Goal: Answer question/provide support: Share knowledge or assist other users

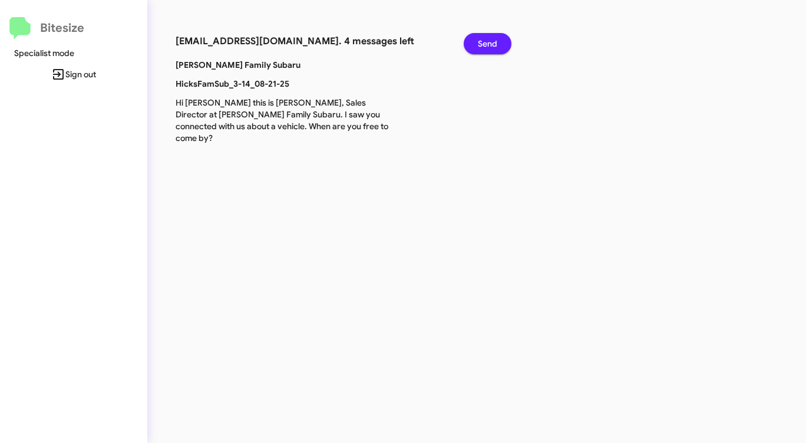
click at [482, 47] on span "Send" at bounding box center [487, 43] width 19 height 21
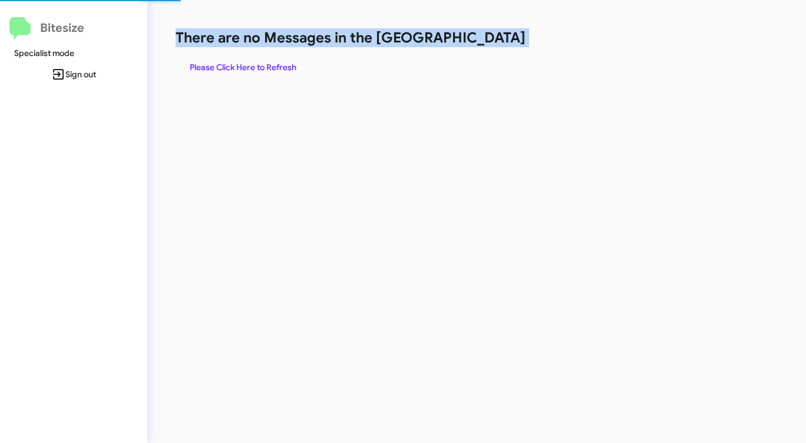
click at [482, 47] on h1 "There are no Messages in the [GEOGRAPHIC_DATA]" at bounding box center [422, 37] width 493 height 19
click at [481, 47] on h1 "There are no Messages in the [GEOGRAPHIC_DATA]" at bounding box center [422, 37] width 493 height 19
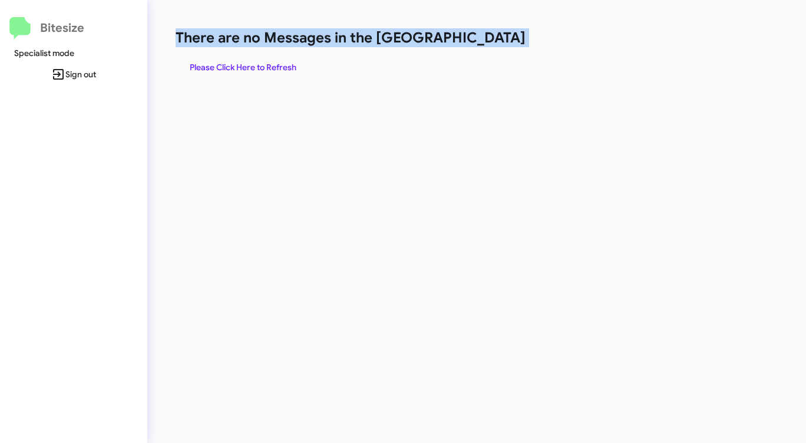
click at [480, 47] on h1 "There are no Messages in the [GEOGRAPHIC_DATA]" at bounding box center [422, 37] width 493 height 19
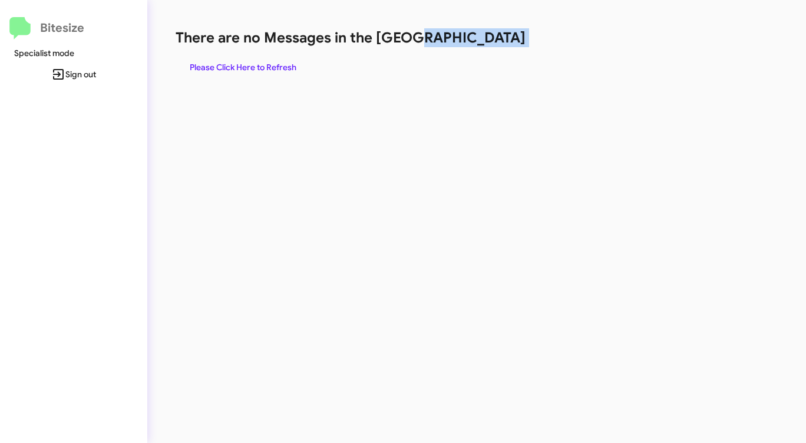
click at [480, 47] on h1 "There are no Messages in the [GEOGRAPHIC_DATA]" at bounding box center [422, 37] width 493 height 19
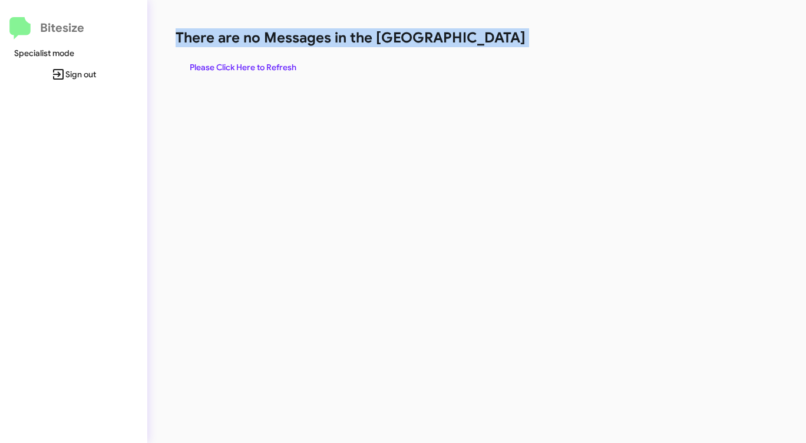
click at [480, 47] on h1 "There are no Messages in the [GEOGRAPHIC_DATA]" at bounding box center [422, 37] width 493 height 19
click at [265, 67] on span "Please Click Here to Refresh" at bounding box center [243, 67] width 107 height 21
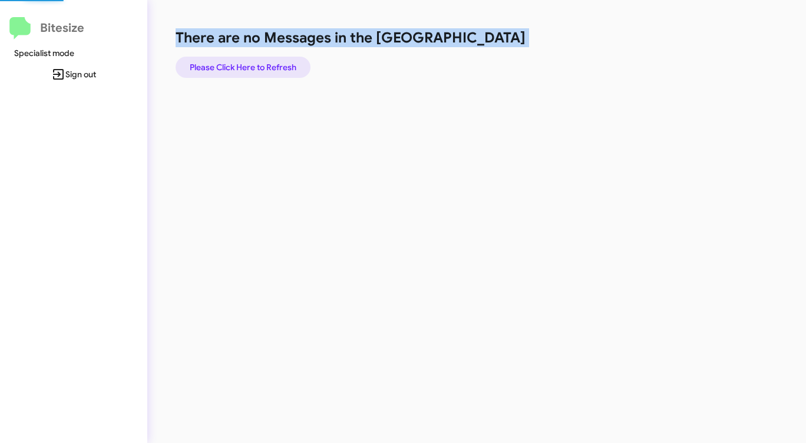
click at [265, 67] on span "Please Click Here to Refresh" at bounding box center [243, 67] width 107 height 21
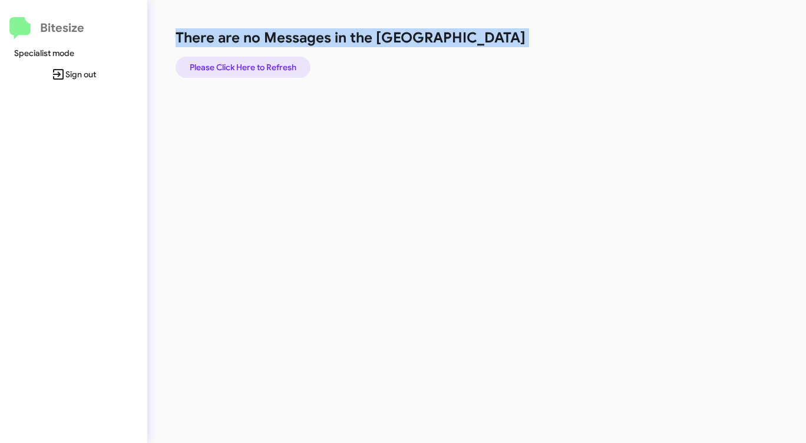
click at [248, 66] on span "Please Click Here to Refresh" at bounding box center [243, 67] width 107 height 21
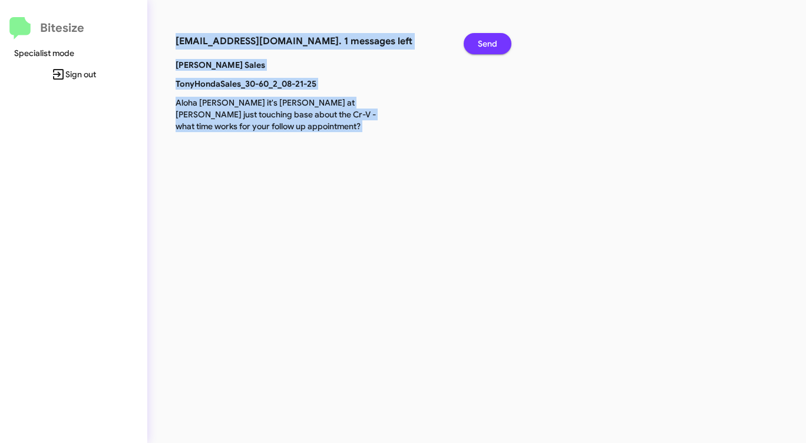
click at [488, 41] on span "Send" at bounding box center [487, 43] width 19 height 21
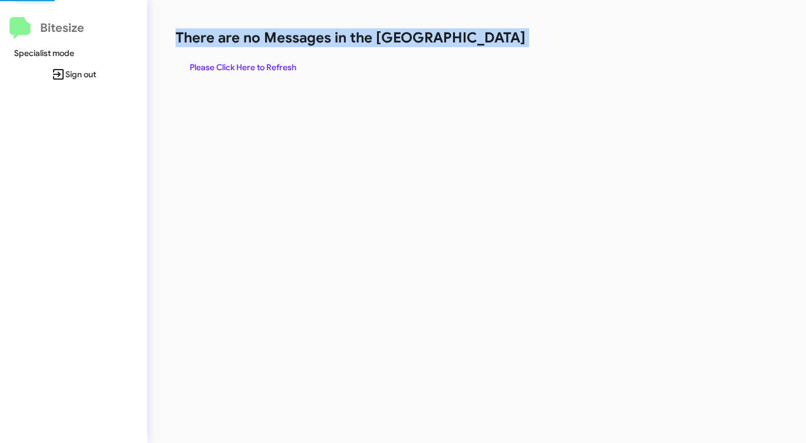
click at [487, 41] on h1 "There are no Messages in the [GEOGRAPHIC_DATA]" at bounding box center [422, 37] width 493 height 19
click at [266, 59] on span "Please Click Here to Refresh" at bounding box center [243, 67] width 107 height 21
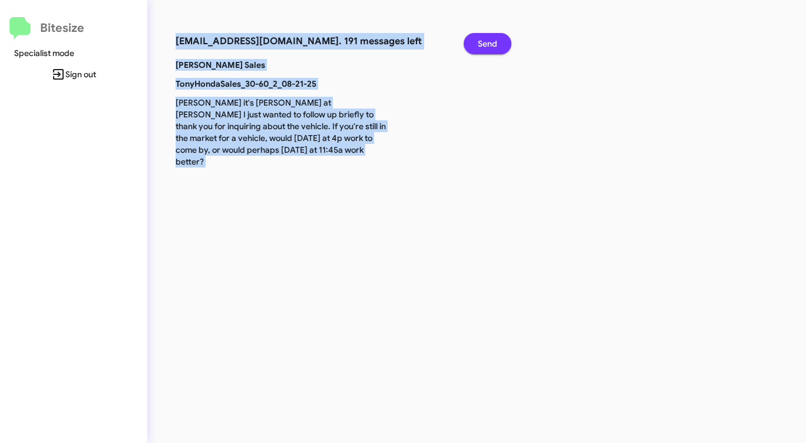
click at [484, 42] on span "Send" at bounding box center [487, 43] width 19 height 21
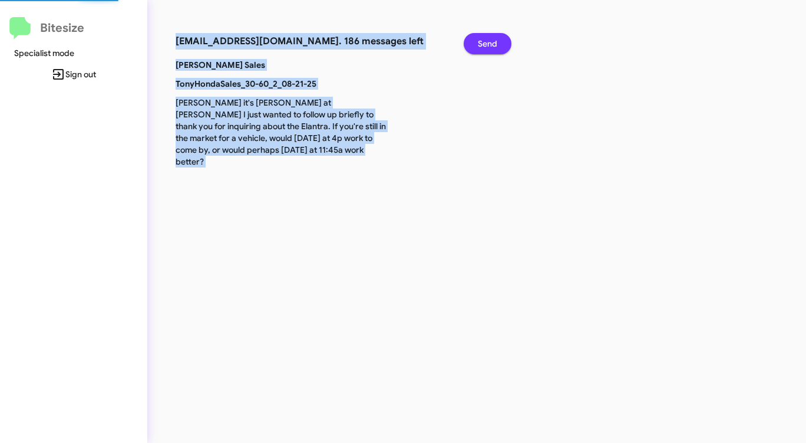
click at [484, 42] on span "Send" at bounding box center [487, 43] width 19 height 21
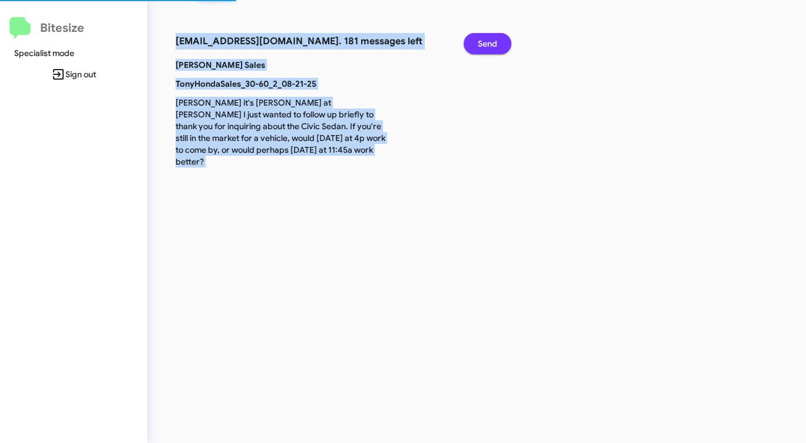
click at [484, 42] on span "Send" at bounding box center [487, 43] width 19 height 21
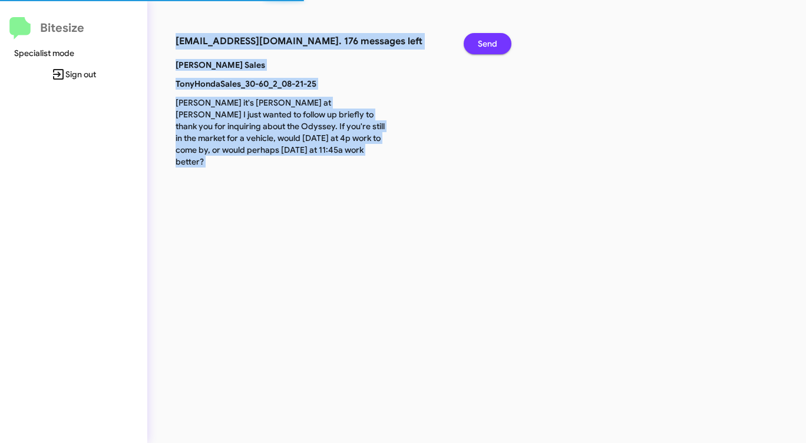
click at [484, 42] on span "Send" at bounding box center [487, 43] width 19 height 21
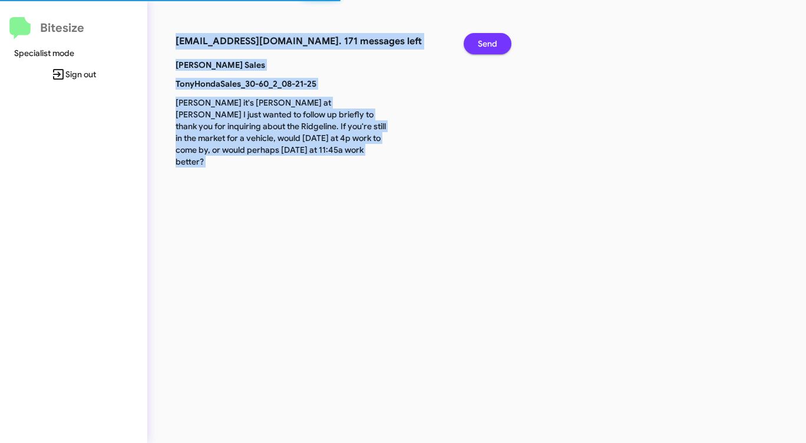
click at [484, 42] on span "Send" at bounding box center [487, 43] width 19 height 21
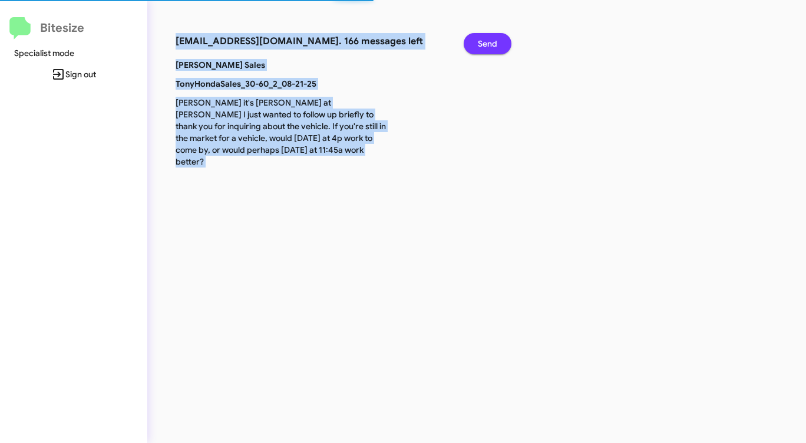
click at [484, 42] on span "Send" at bounding box center [487, 43] width 19 height 21
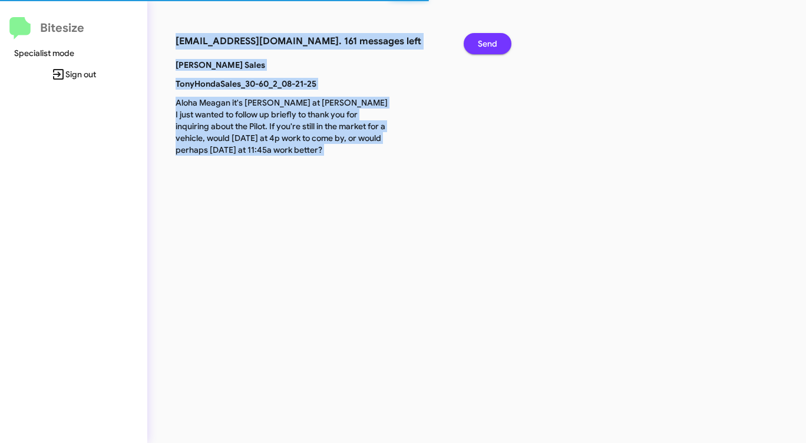
click at [484, 42] on span "Send" at bounding box center [487, 43] width 19 height 21
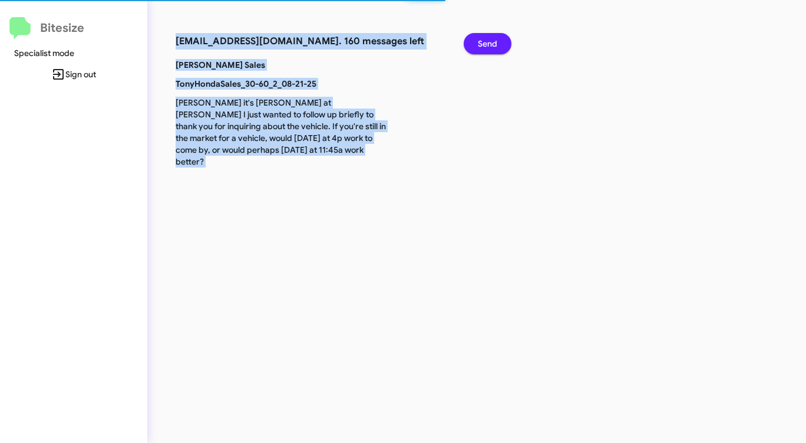
click at [484, 42] on span "Send" at bounding box center [487, 43] width 19 height 21
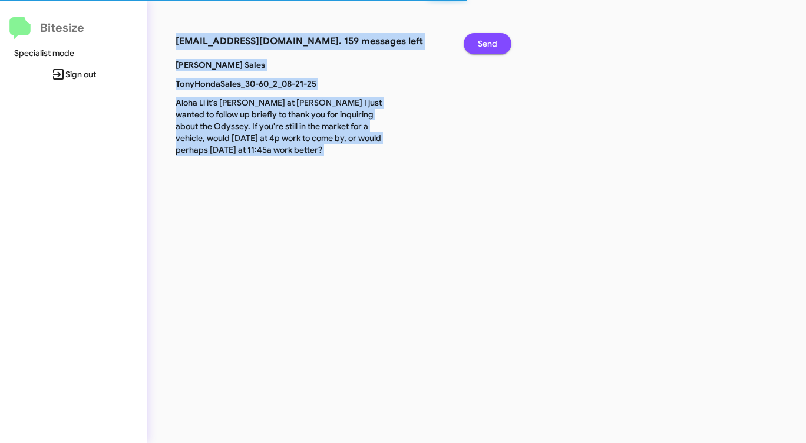
click at [484, 42] on span "Send" at bounding box center [487, 43] width 19 height 21
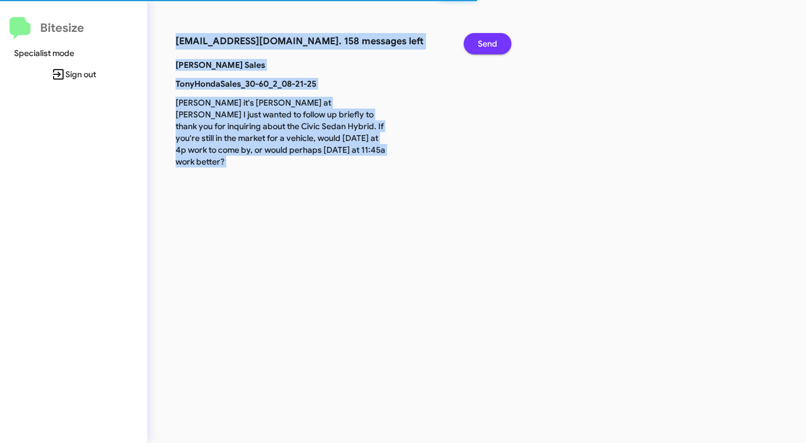
click at [484, 42] on span "Send" at bounding box center [487, 43] width 19 height 21
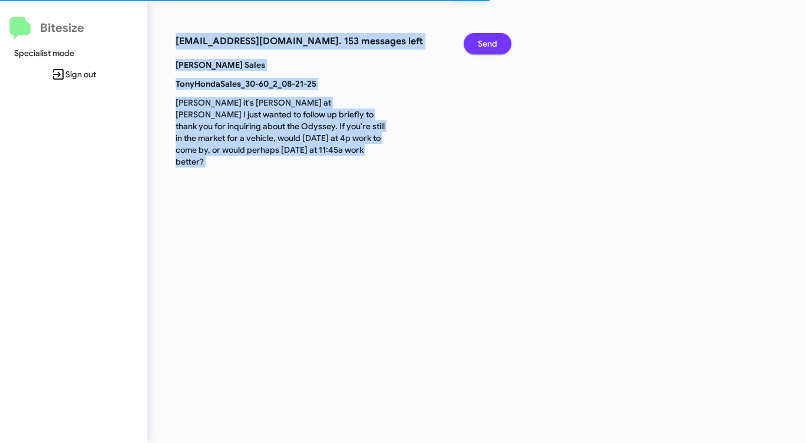
click at [484, 42] on span "Send" at bounding box center [487, 43] width 19 height 21
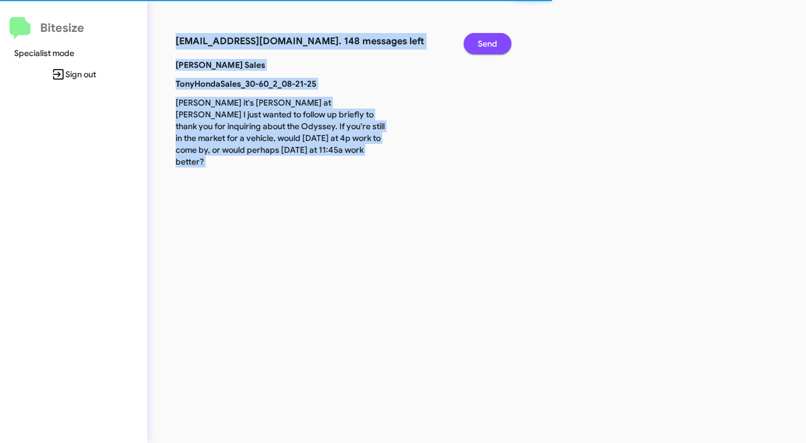
click at [484, 42] on span "Send" at bounding box center [487, 43] width 19 height 21
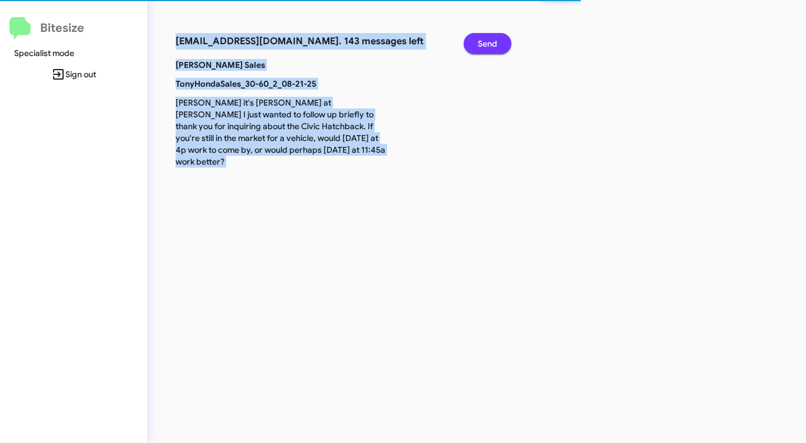
click at [484, 42] on span "Send" at bounding box center [487, 43] width 19 height 21
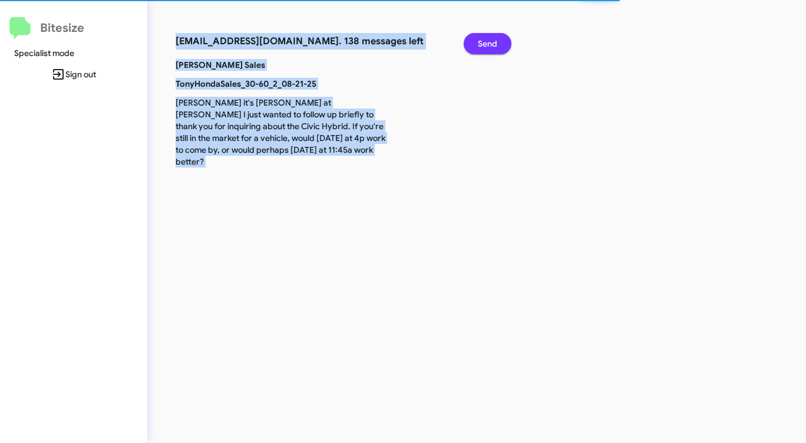
click at [484, 42] on span "Send" at bounding box center [487, 43] width 19 height 21
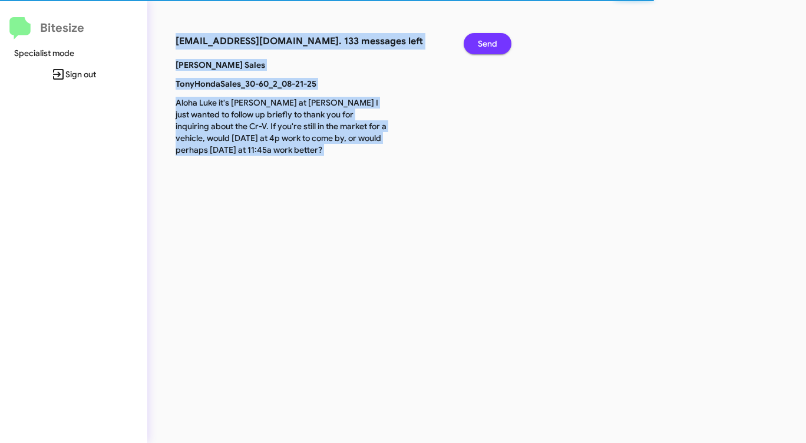
click at [484, 42] on span "Send" at bounding box center [487, 43] width 19 height 21
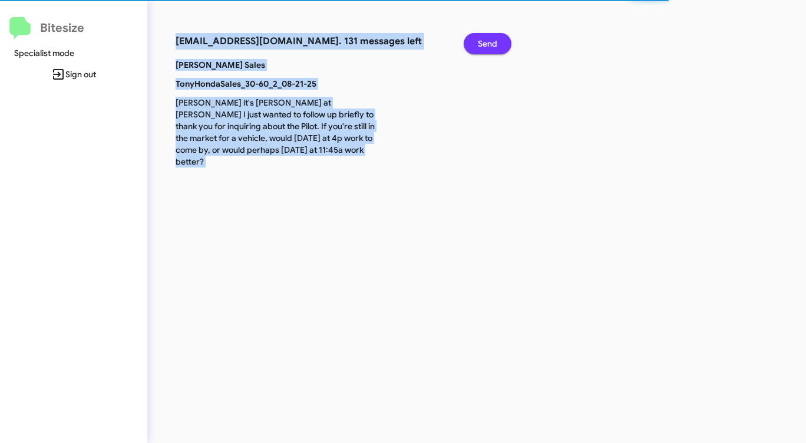
click at [484, 42] on span "Send" at bounding box center [487, 43] width 19 height 21
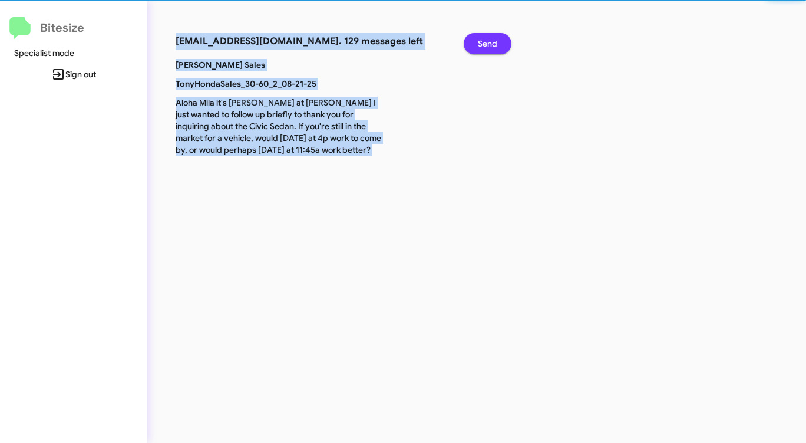
click at [484, 42] on span "Send" at bounding box center [487, 43] width 19 height 21
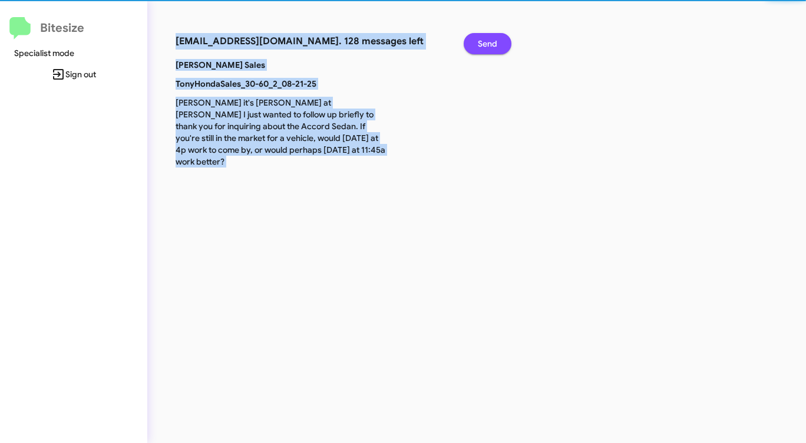
click at [484, 42] on span "Send" at bounding box center [487, 43] width 19 height 21
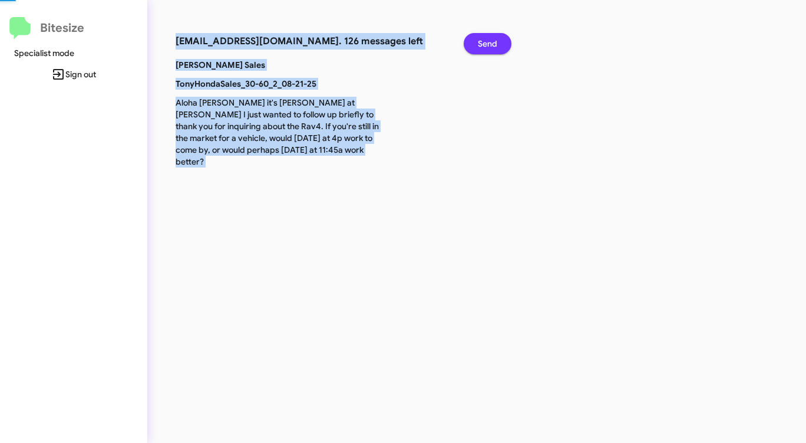
click at [484, 42] on span "Send" at bounding box center [487, 43] width 19 height 21
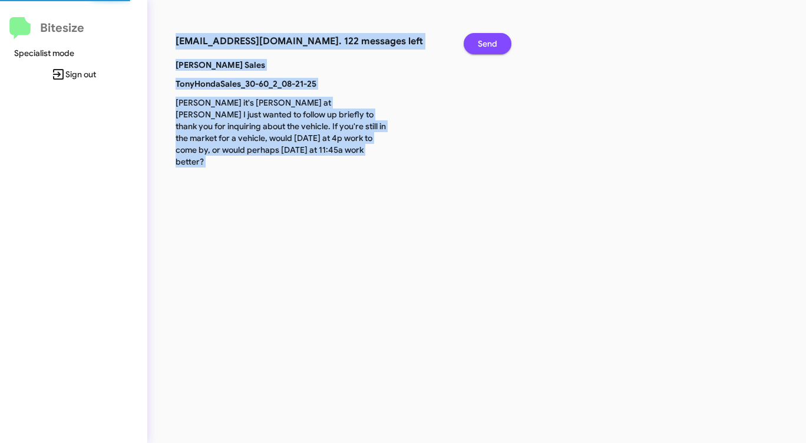
click at [484, 42] on span "Send" at bounding box center [487, 43] width 19 height 21
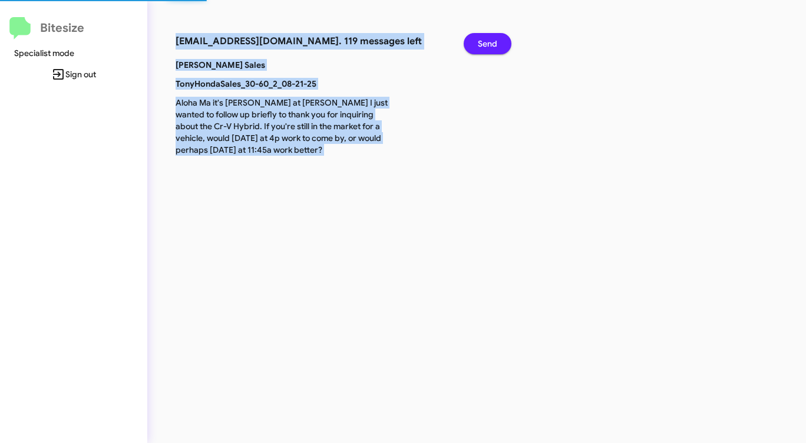
click at [484, 42] on span "Send" at bounding box center [487, 43] width 19 height 21
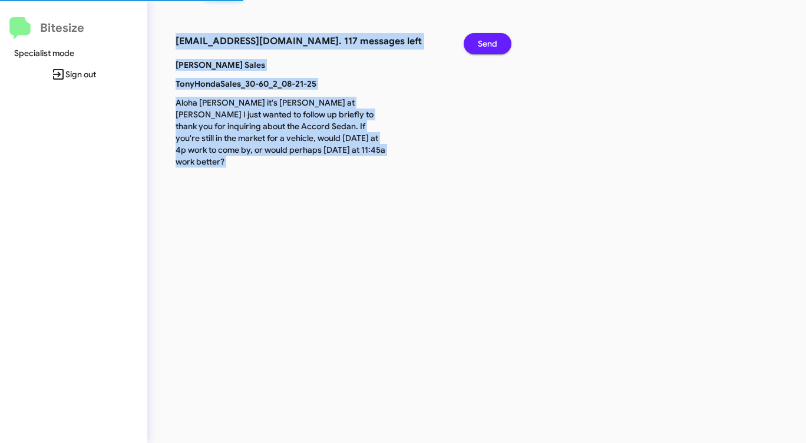
click at [484, 42] on span "Send" at bounding box center [487, 43] width 19 height 21
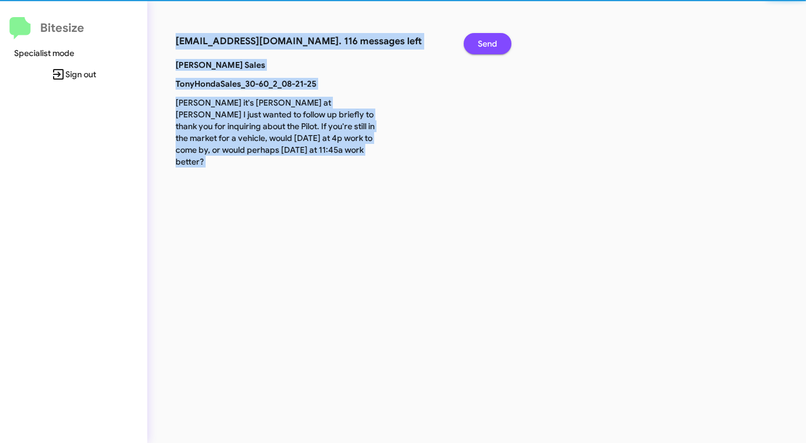
click at [484, 42] on span "Send" at bounding box center [487, 43] width 19 height 21
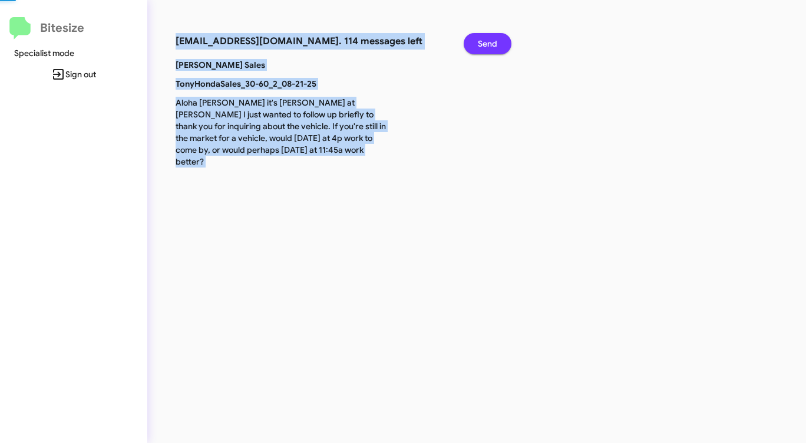
click at [484, 42] on span "Send" at bounding box center [487, 43] width 19 height 21
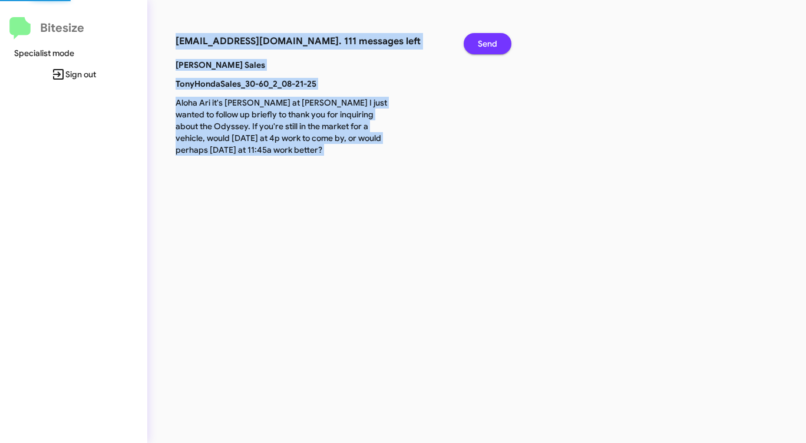
click at [484, 42] on span "Send" at bounding box center [487, 43] width 19 height 21
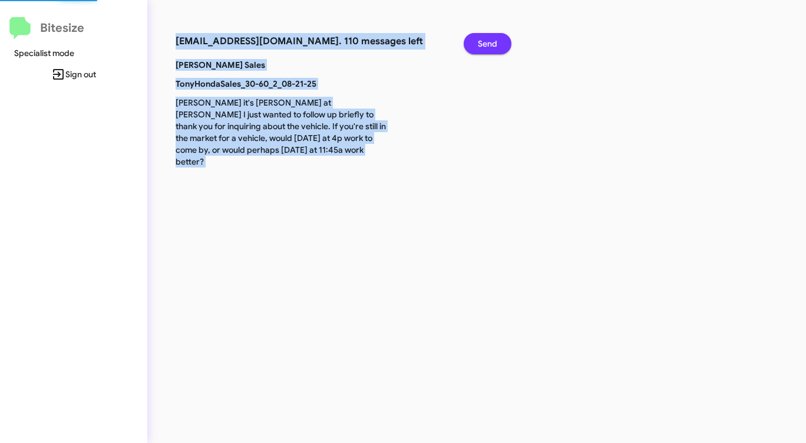
click at [484, 42] on span "Send" at bounding box center [487, 43] width 19 height 21
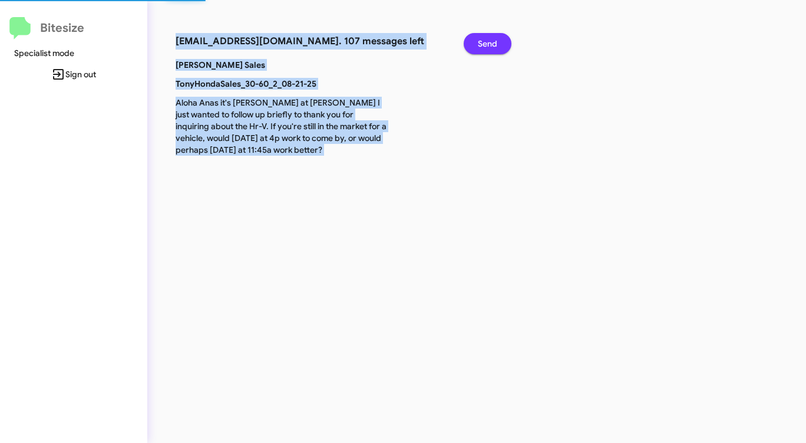
click at [484, 42] on span "Send" at bounding box center [487, 43] width 19 height 21
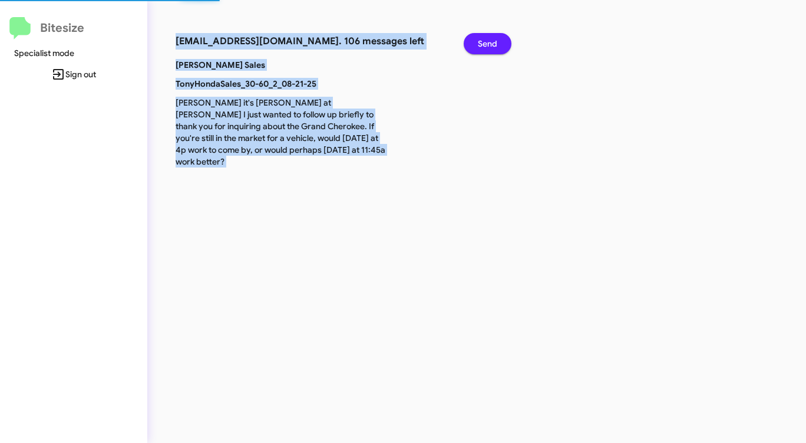
click at [484, 42] on span "Send" at bounding box center [487, 43] width 19 height 21
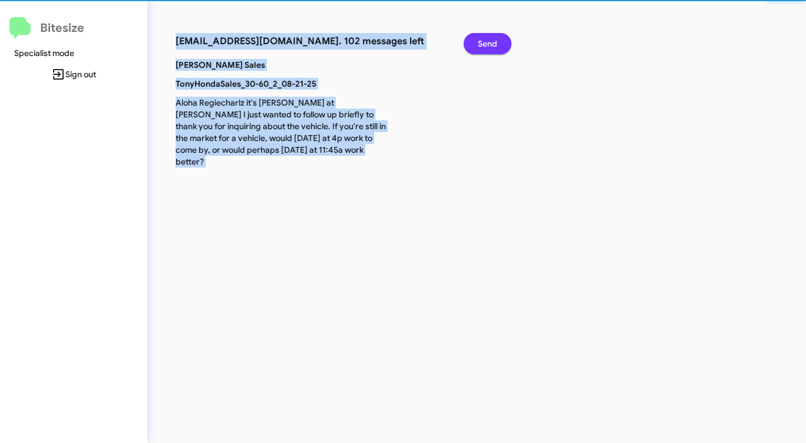
click at [484, 42] on span "Send" at bounding box center [487, 43] width 19 height 21
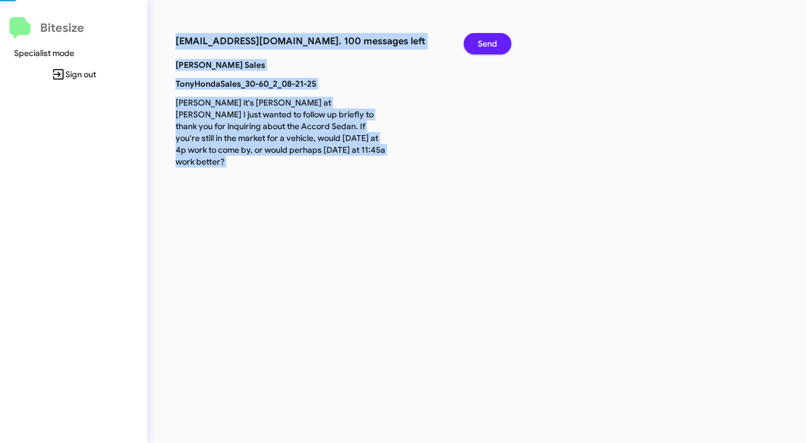
click at [484, 42] on span "Send" at bounding box center [487, 43] width 19 height 21
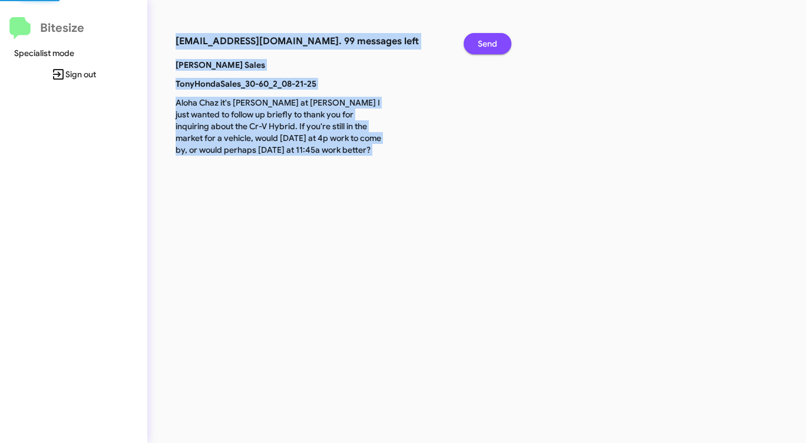
click at [484, 42] on span "Send" at bounding box center [487, 43] width 19 height 21
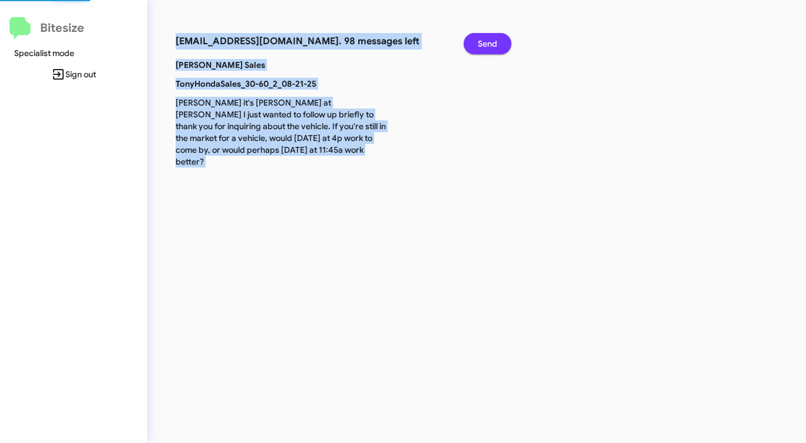
click at [484, 42] on span "Send" at bounding box center [487, 43] width 19 height 21
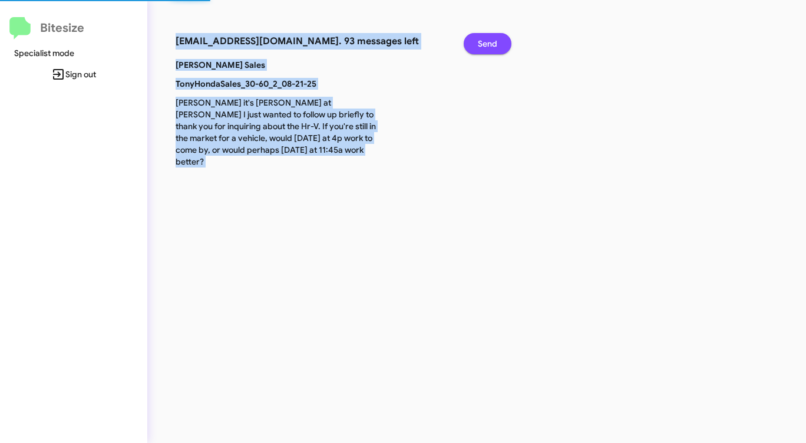
click at [484, 42] on span "Send" at bounding box center [487, 43] width 19 height 21
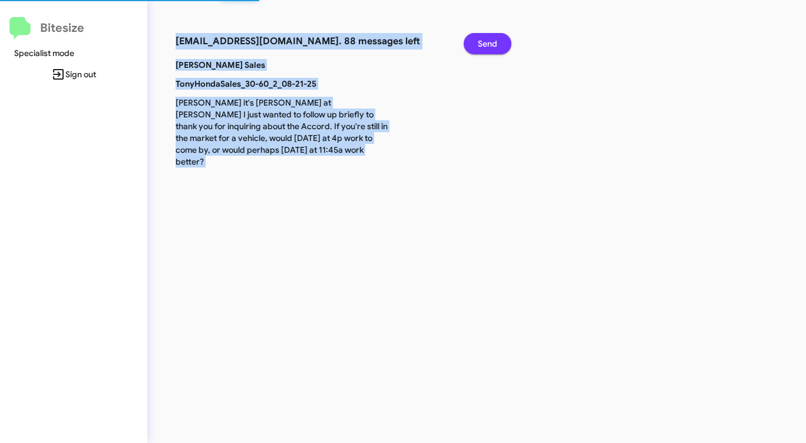
click at [484, 42] on span "Send" at bounding box center [487, 43] width 19 height 21
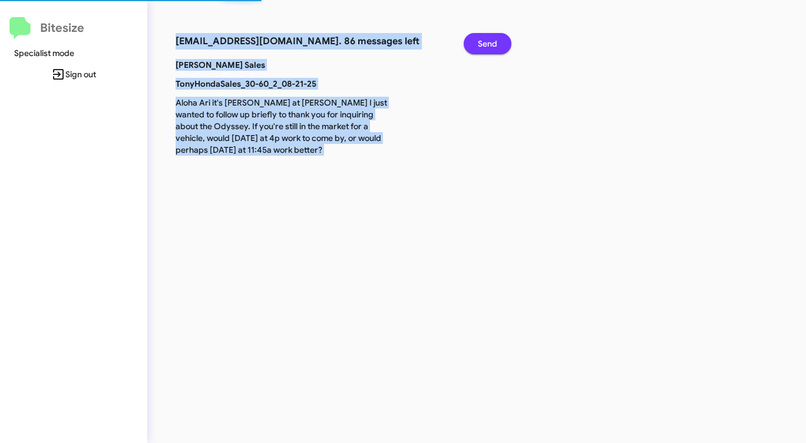
click at [484, 42] on span "Send" at bounding box center [487, 43] width 19 height 21
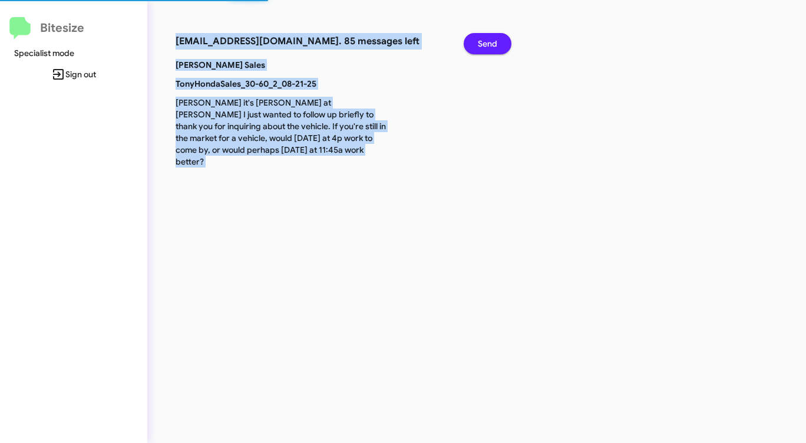
click at [484, 42] on span "Send" at bounding box center [487, 43] width 19 height 21
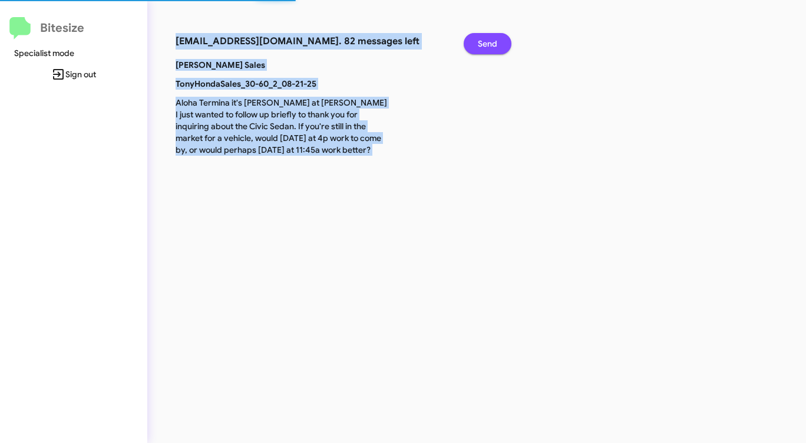
click at [484, 42] on span "Send" at bounding box center [487, 43] width 19 height 21
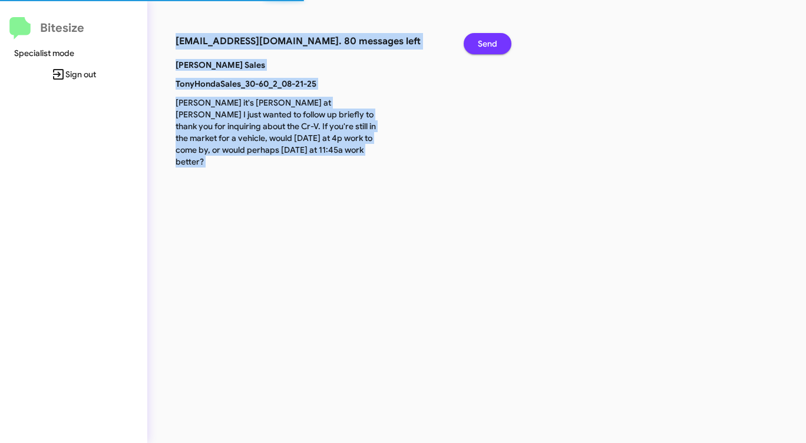
click at [484, 42] on span "Send" at bounding box center [487, 43] width 19 height 21
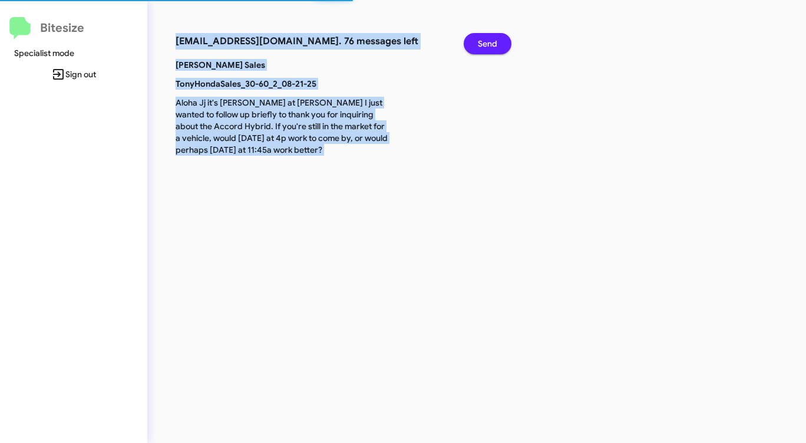
click at [484, 42] on span "Send" at bounding box center [487, 43] width 19 height 21
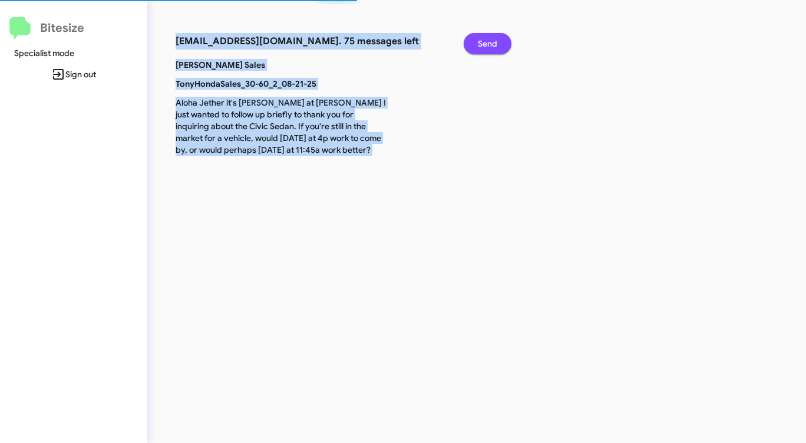
click at [484, 42] on span "Send" at bounding box center [487, 43] width 19 height 21
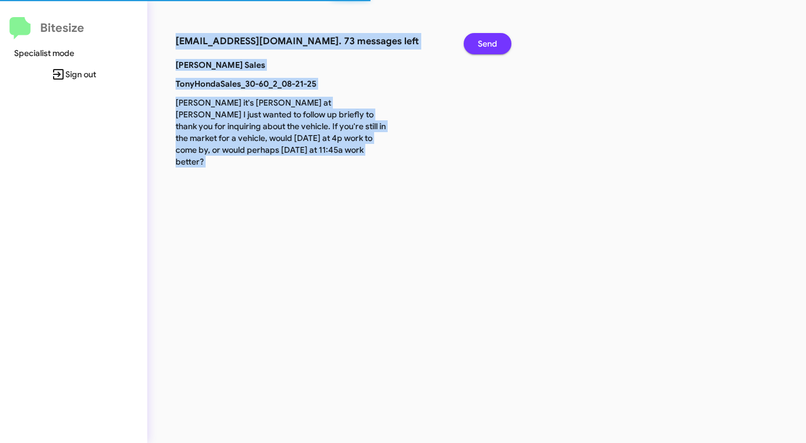
click at [484, 42] on span "Send" at bounding box center [487, 43] width 19 height 21
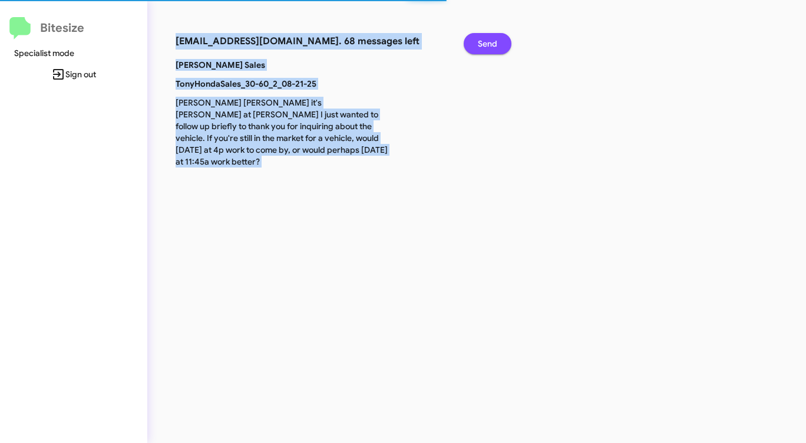
click at [484, 42] on span "Send" at bounding box center [487, 43] width 19 height 21
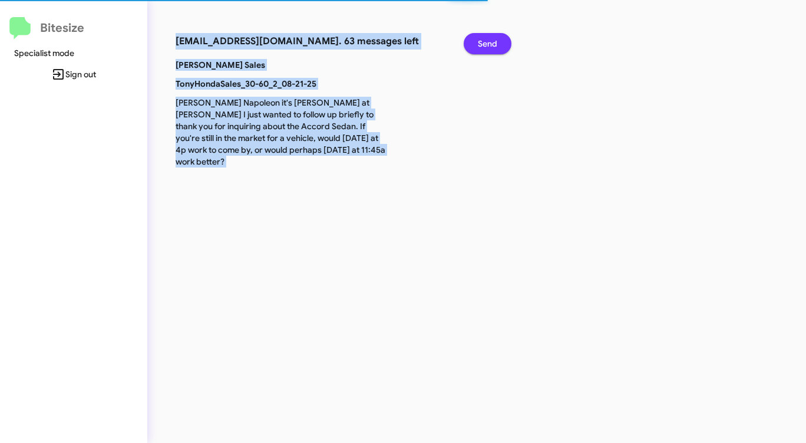
click at [484, 42] on span "Send" at bounding box center [487, 43] width 19 height 21
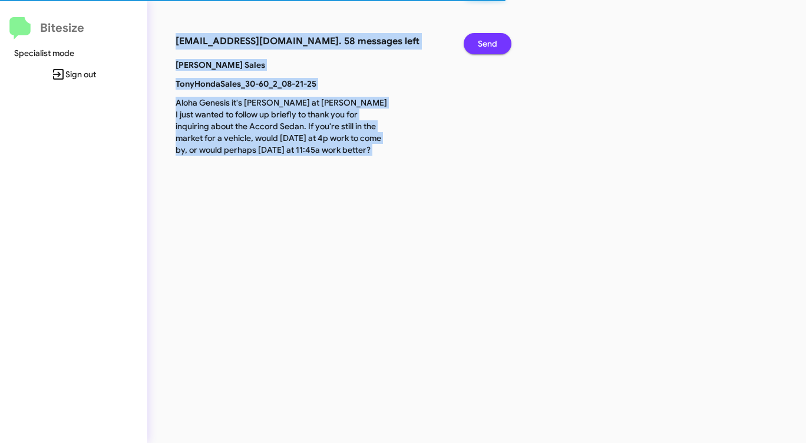
click at [484, 42] on span "Send" at bounding box center [487, 43] width 19 height 21
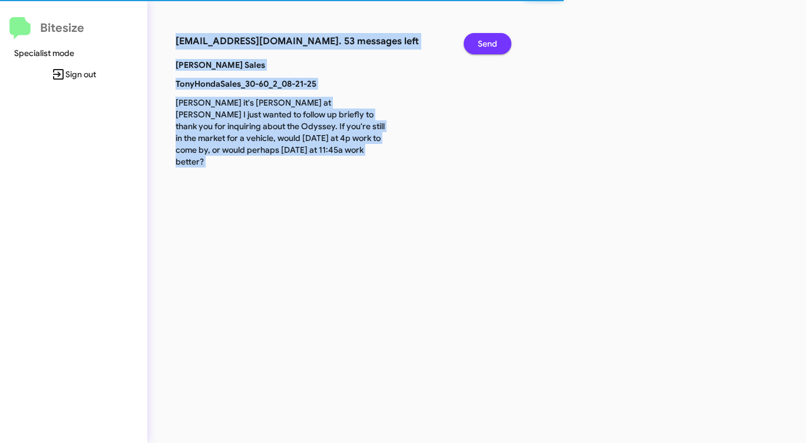
click at [484, 42] on span "Send" at bounding box center [487, 43] width 19 height 21
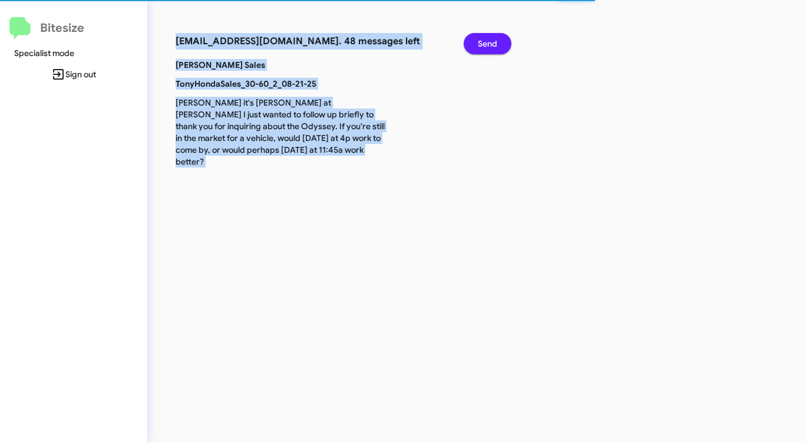
click at [484, 42] on span "Send" at bounding box center [487, 43] width 19 height 21
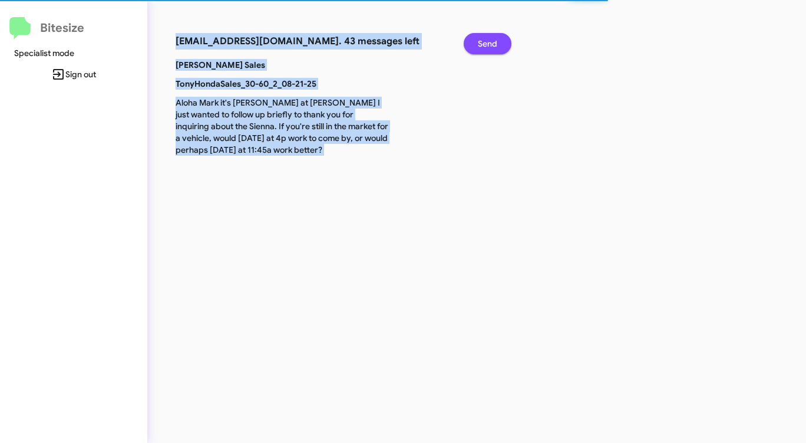
click at [484, 42] on span "Send" at bounding box center [487, 43] width 19 height 21
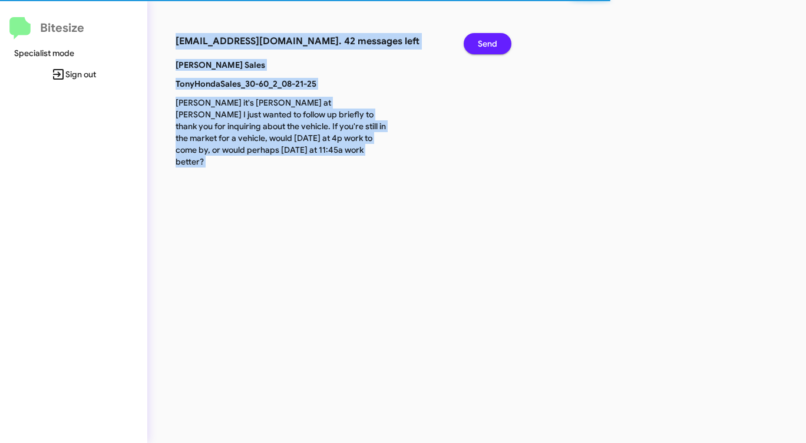
click at [484, 42] on span "Send" at bounding box center [487, 43] width 19 height 21
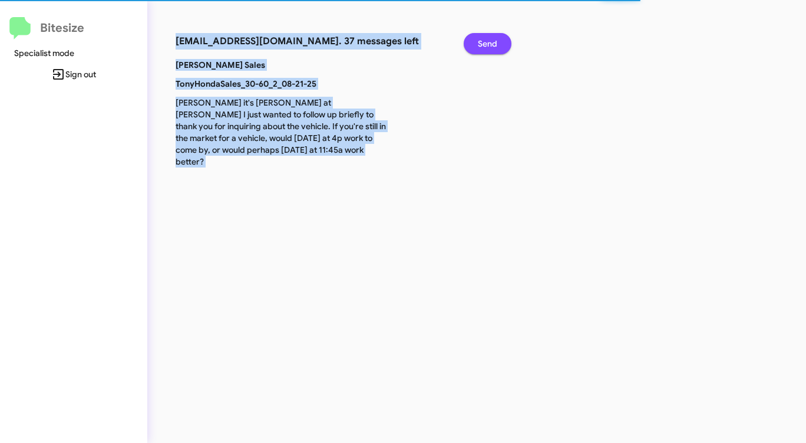
click at [484, 42] on span "Send" at bounding box center [487, 43] width 19 height 21
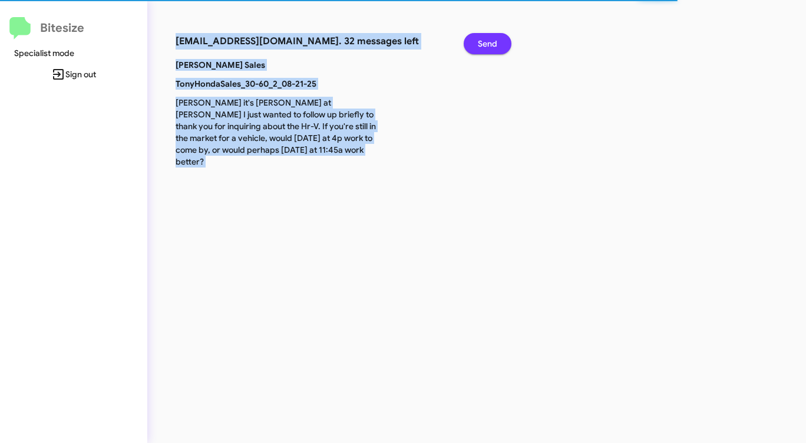
click at [484, 42] on span "Send" at bounding box center [487, 43] width 19 height 21
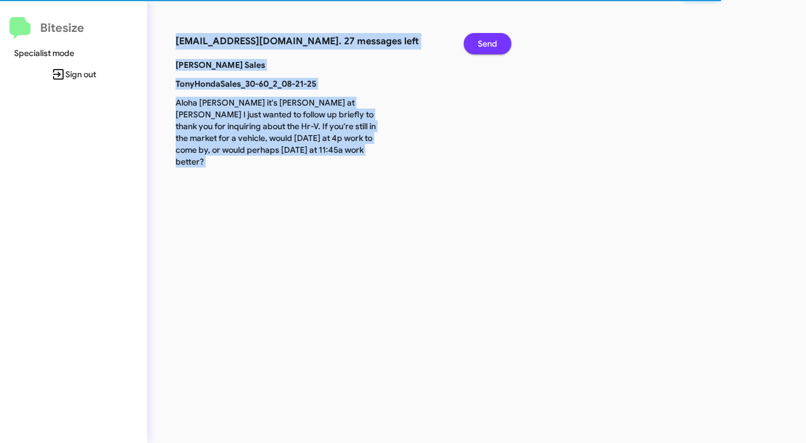
click at [484, 42] on span "Send" at bounding box center [487, 43] width 19 height 21
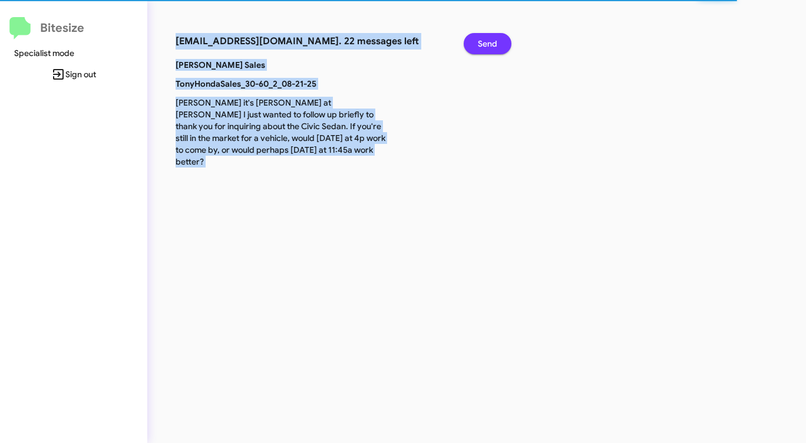
click at [484, 42] on span "Send" at bounding box center [487, 43] width 19 height 21
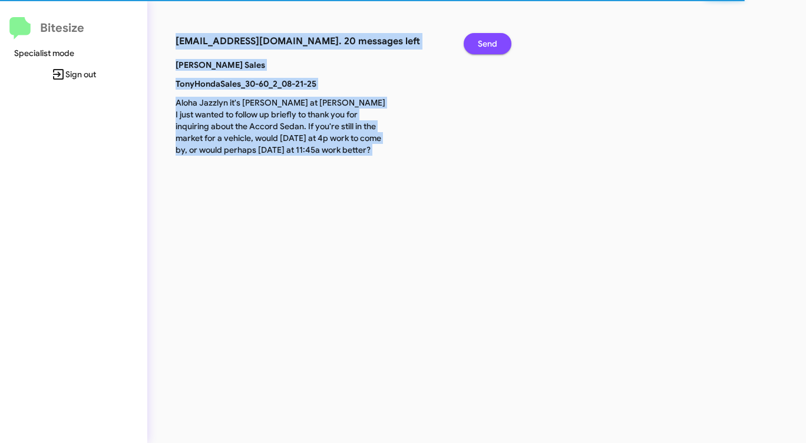
click at [484, 42] on span "Send" at bounding box center [487, 43] width 19 height 21
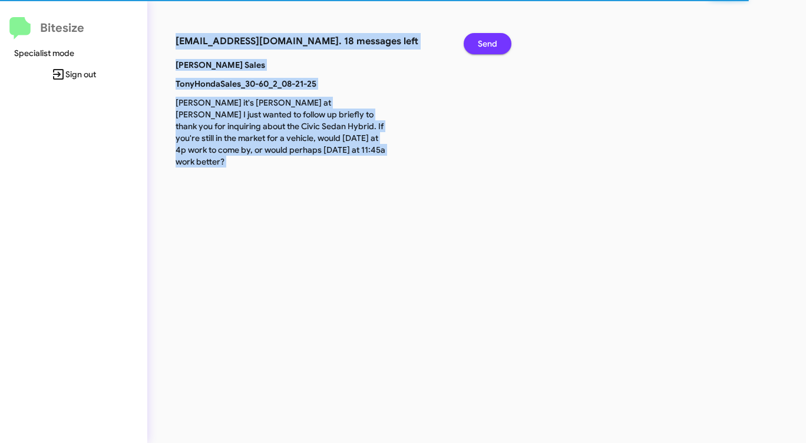
click at [484, 42] on span "Send" at bounding box center [487, 43] width 19 height 21
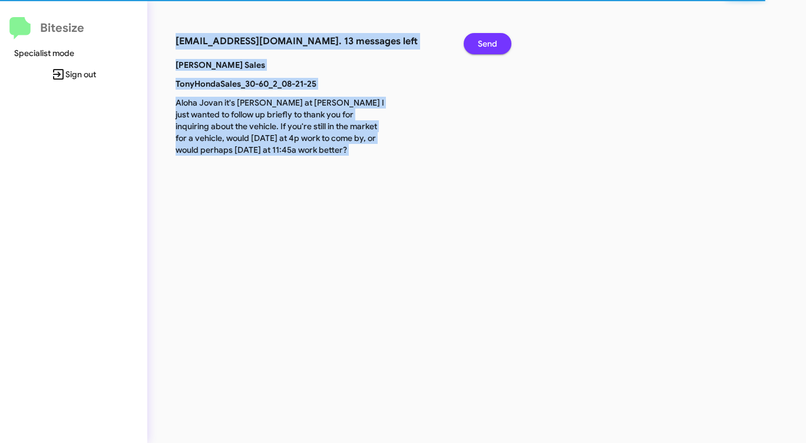
click at [484, 42] on span "Send" at bounding box center [487, 43] width 19 height 21
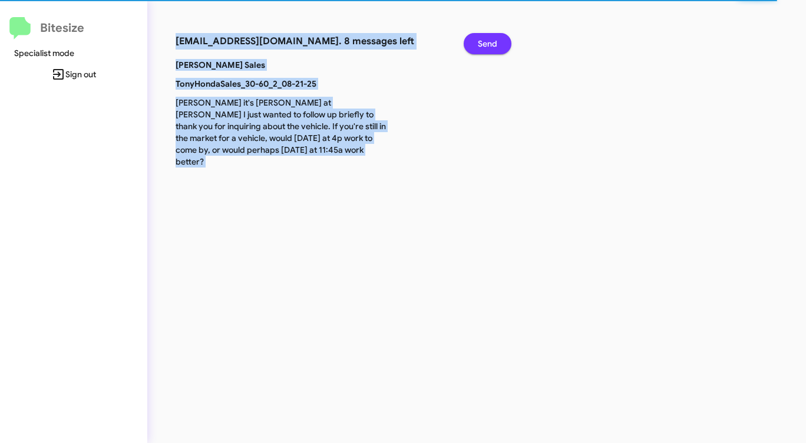
click at [484, 42] on span "Send" at bounding box center [487, 43] width 19 height 21
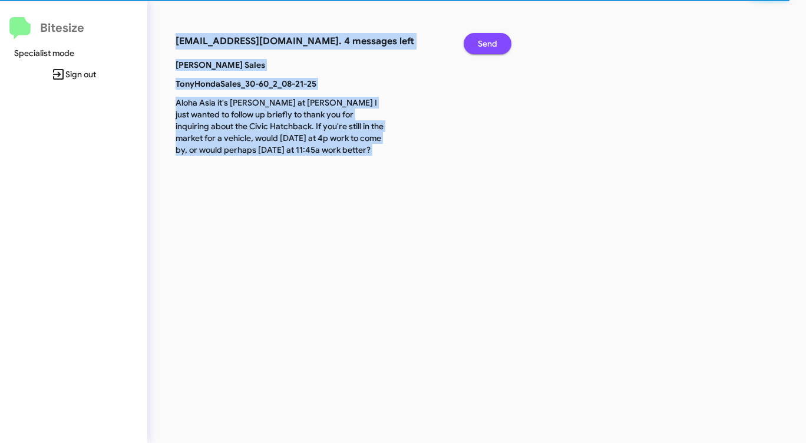
click at [484, 42] on span "Send" at bounding box center [487, 43] width 19 height 21
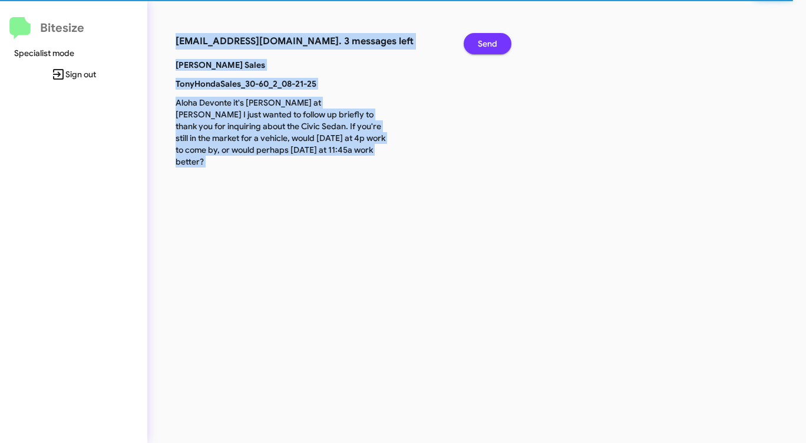
click at [484, 42] on span "Send" at bounding box center [487, 43] width 19 height 21
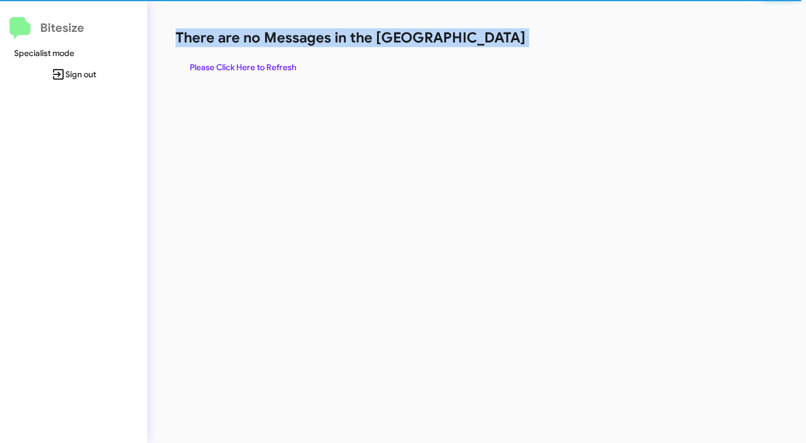
click at [484, 42] on h1 "There are no Messages in the [GEOGRAPHIC_DATA]" at bounding box center [422, 37] width 493 height 19
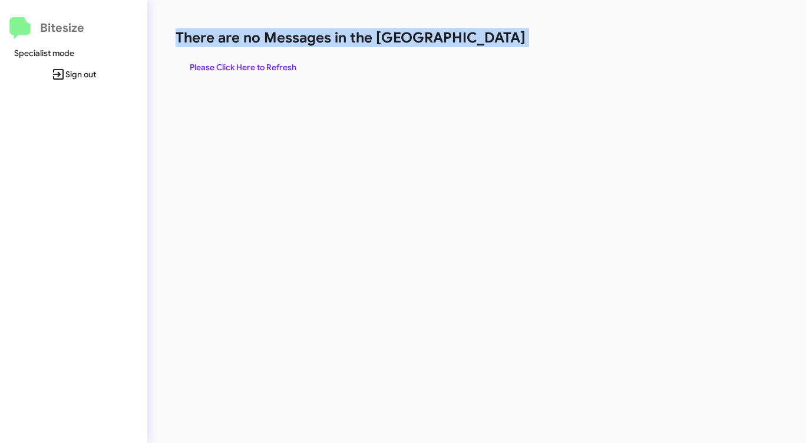
click at [484, 42] on h1 "There are no Messages in the [GEOGRAPHIC_DATA]" at bounding box center [422, 37] width 493 height 19
click at [279, 71] on span "Please Click Here to Refresh" at bounding box center [243, 67] width 107 height 21
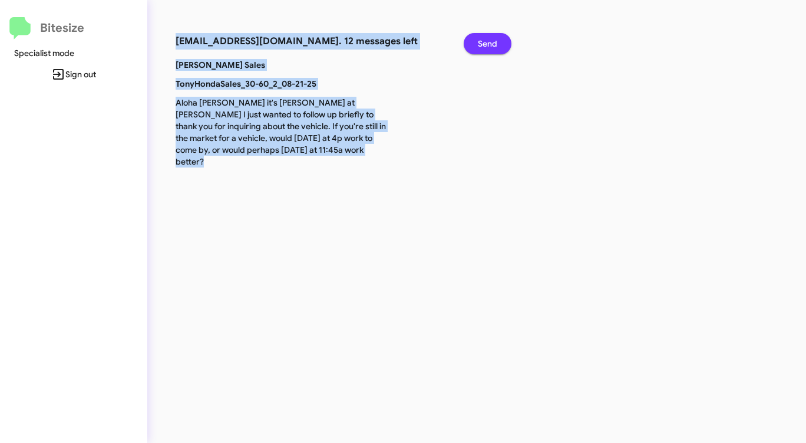
click at [490, 39] on span "Send" at bounding box center [487, 43] width 19 height 21
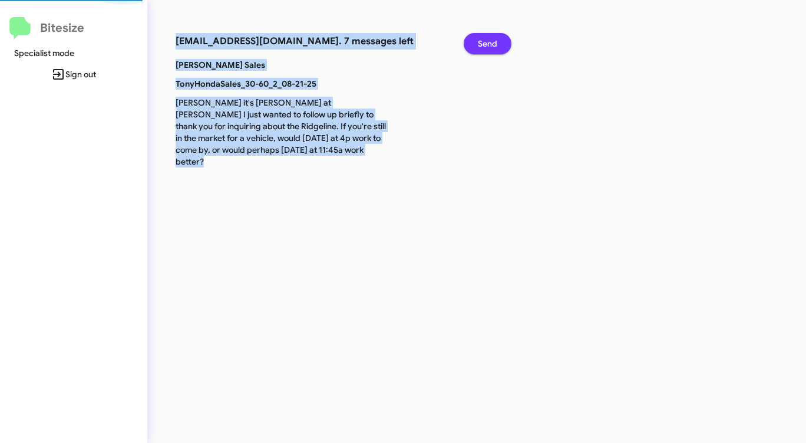
click at [490, 39] on span "Send" at bounding box center [487, 43] width 19 height 21
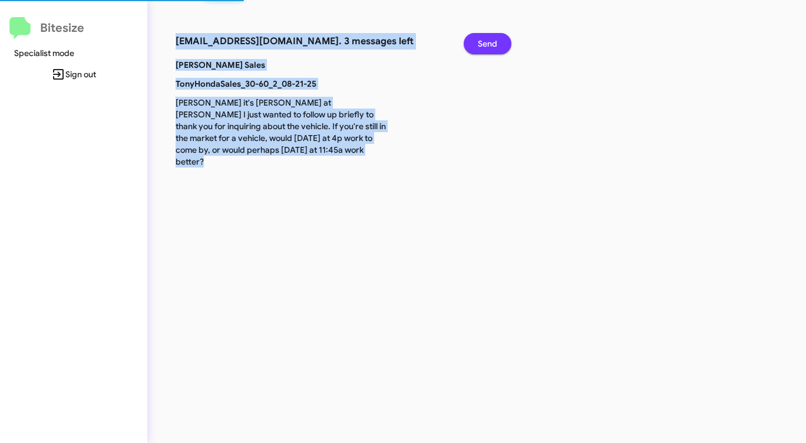
click at [490, 39] on span "Send" at bounding box center [487, 43] width 19 height 21
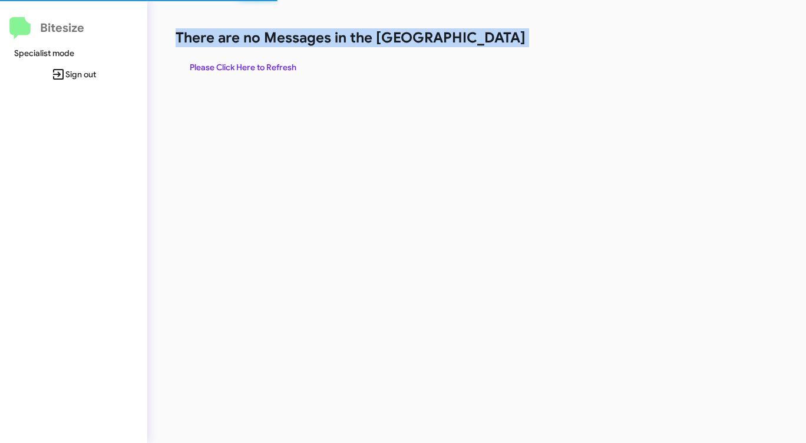
click at [490, 39] on h1 "There are no Messages in the [GEOGRAPHIC_DATA]" at bounding box center [422, 37] width 493 height 19
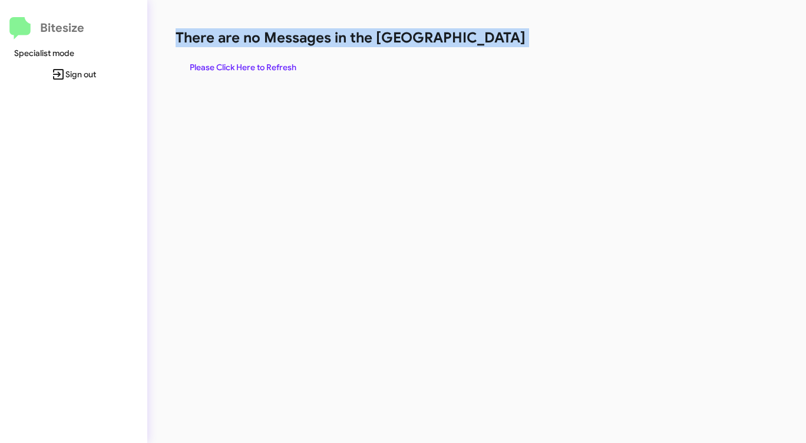
click at [265, 68] on span "Please Click Here to Refresh" at bounding box center [243, 67] width 107 height 21
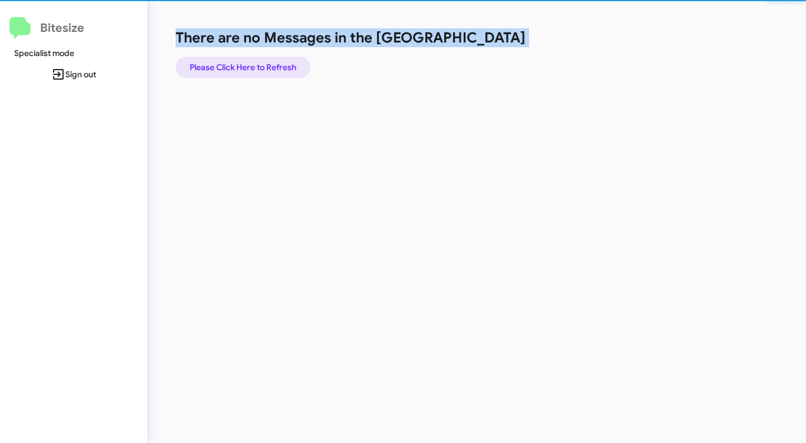
click at [265, 68] on span "Please Click Here to Refresh" at bounding box center [243, 67] width 107 height 21
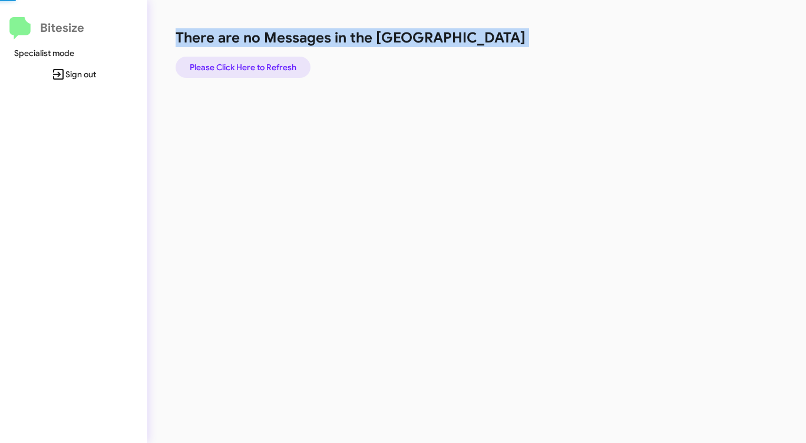
click at [265, 68] on span "Please Click Here to Refresh" at bounding box center [243, 67] width 107 height 21
click at [266, 68] on span "Please Click Here to Refresh" at bounding box center [243, 67] width 107 height 21
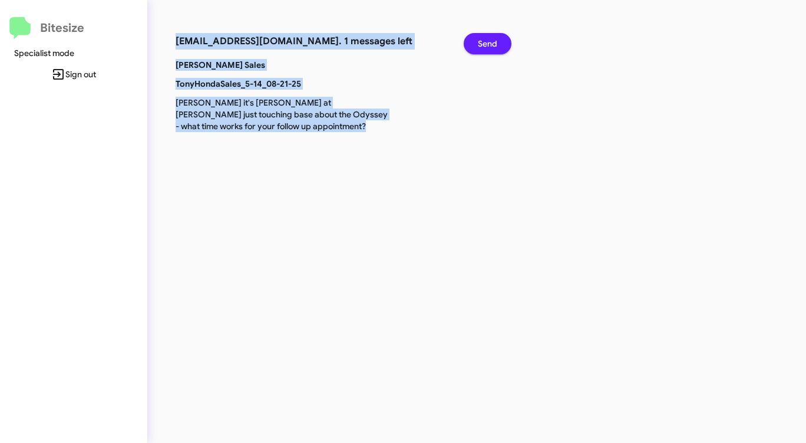
click at [496, 38] on span "Send" at bounding box center [487, 43] width 19 height 21
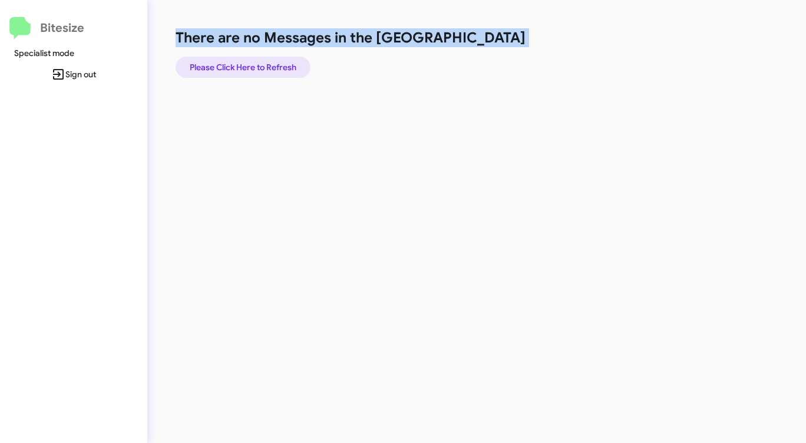
click at [261, 61] on span "Please Click Here to Refresh" at bounding box center [243, 67] width 107 height 21
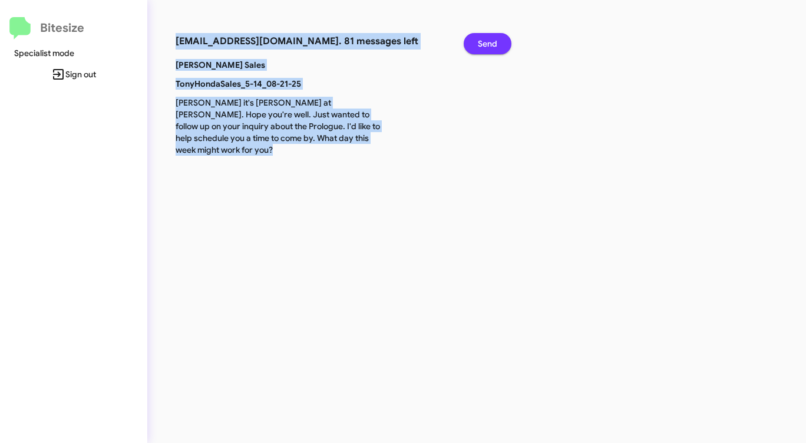
click at [489, 39] on span "Send" at bounding box center [487, 43] width 19 height 21
click at [490, 39] on span "Send" at bounding box center [487, 43] width 19 height 21
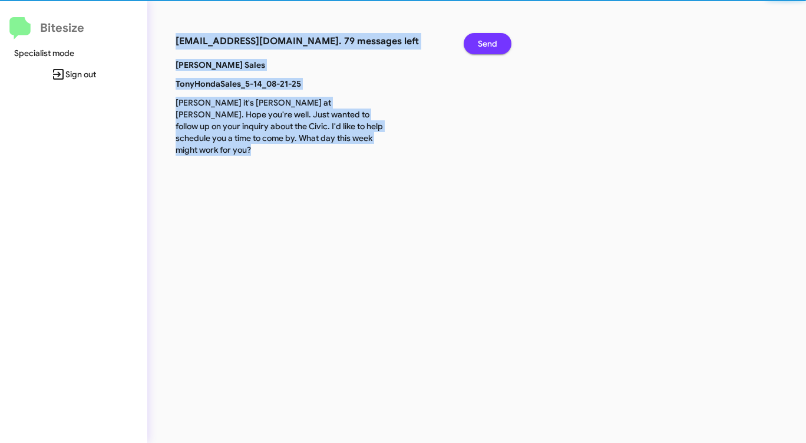
click at [490, 39] on span "Send" at bounding box center [487, 43] width 19 height 21
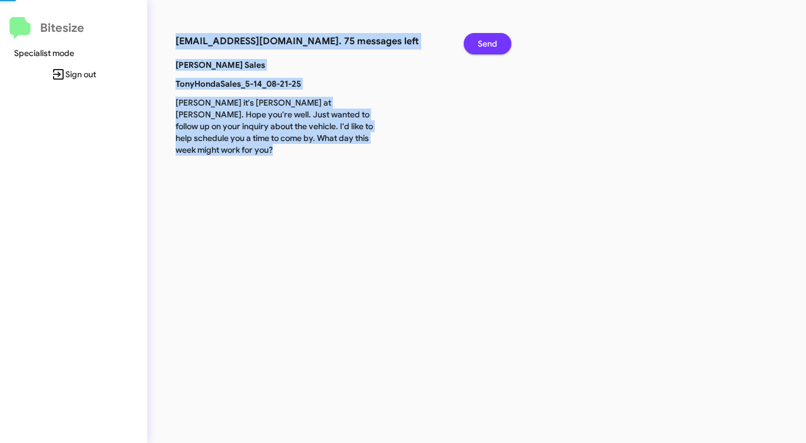
click at [490, 39] on span "Send" at bounding box center [487, 43] width 19 height 21
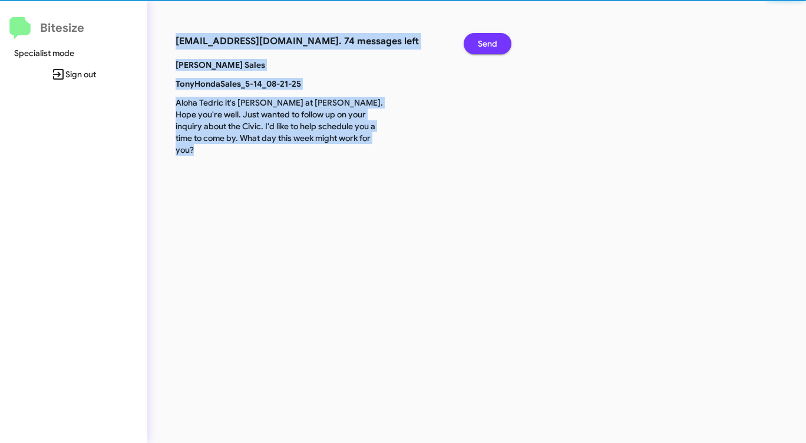
click at [490, 39] on span "Send" at bounding box center [487, 43] width 19 height 21
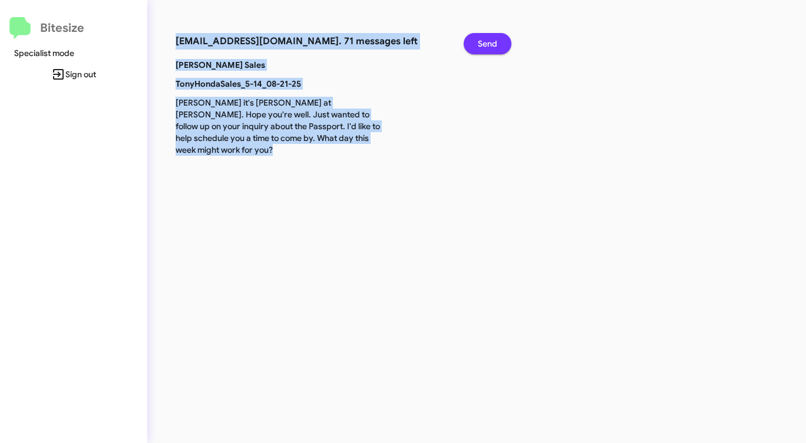
click at [490, 39] on span "Send" at bounding box center [487, 43] width 19 height 21
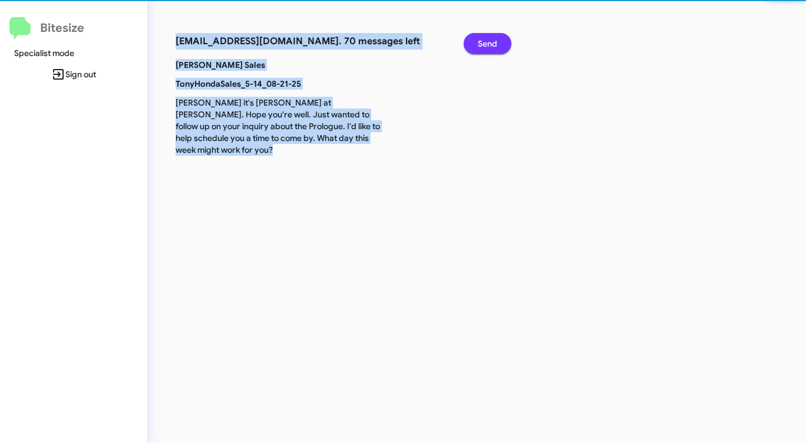
click at [490, 39] on span "Send" at bounding box center [487, 43] width 19 height 21
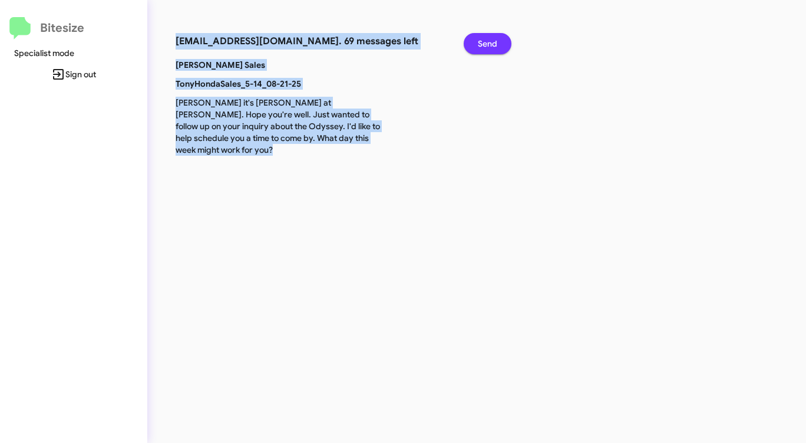
click at [490, 39] on span "Send" at bounding box center [487, 43] width 19 height 21
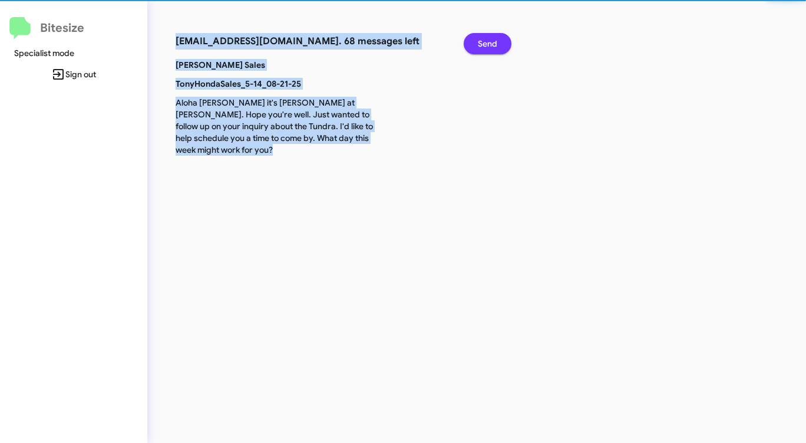
click at [490, 39] on span "Send" at bounding box center [487, 43] width 19 height 21
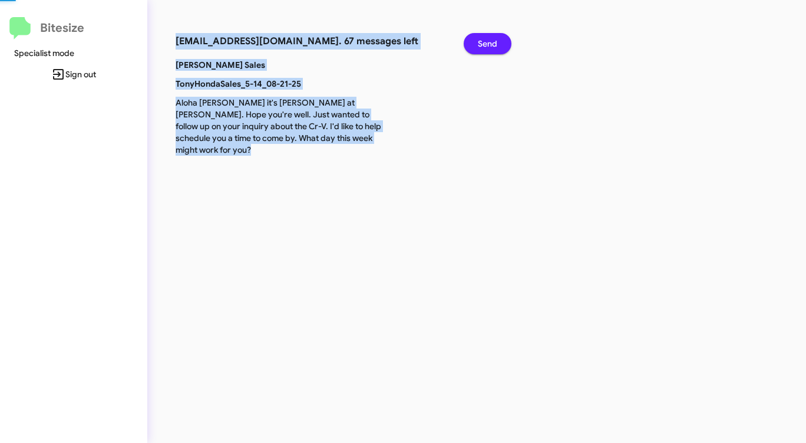
click at [490, 39] on span "Send" at bounding box center [487, 43] width 19 height 21
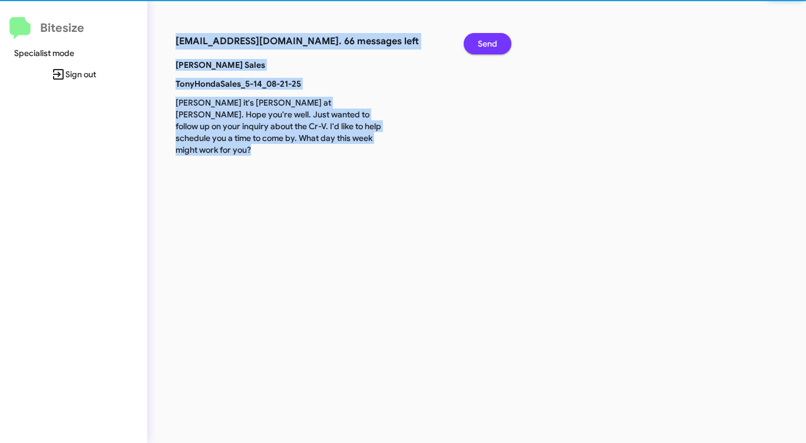
click at [490, 39] on span "Send" at bounding box center [487, 43] width 19 height 21
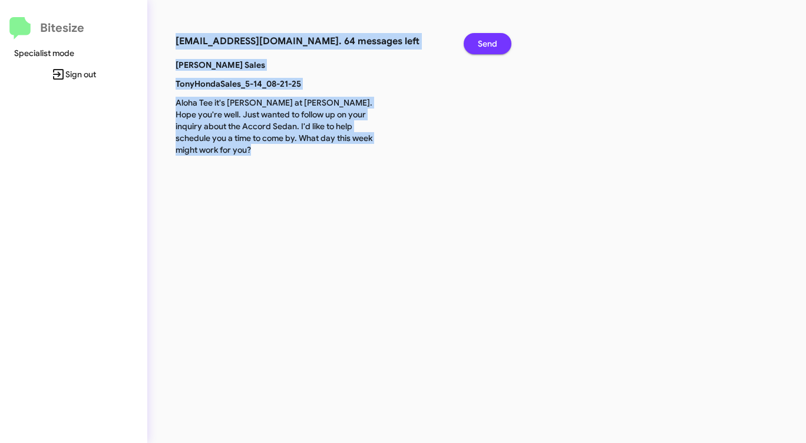
click at [490, 39] on span "Send" at bounding box center [487, 43] width 19 height 21
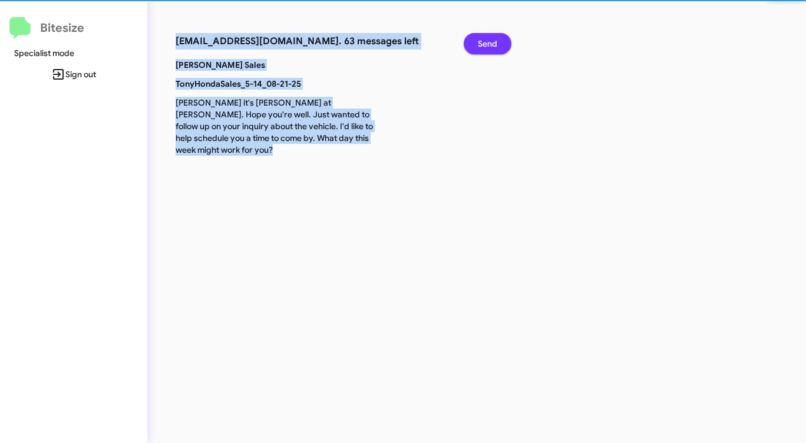
click at [490, 39] on span "Send" at bounding box center [487, 43] width 19 height 21
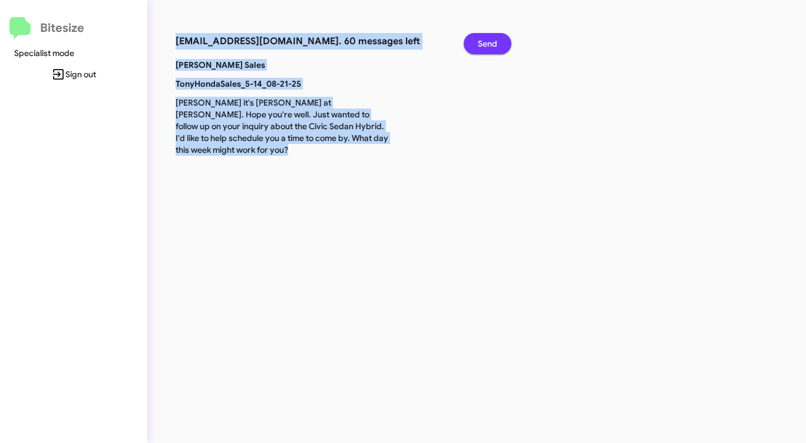
click at [490, 39] on span "Send" at bounding box center [487, 43] width 19 height 21
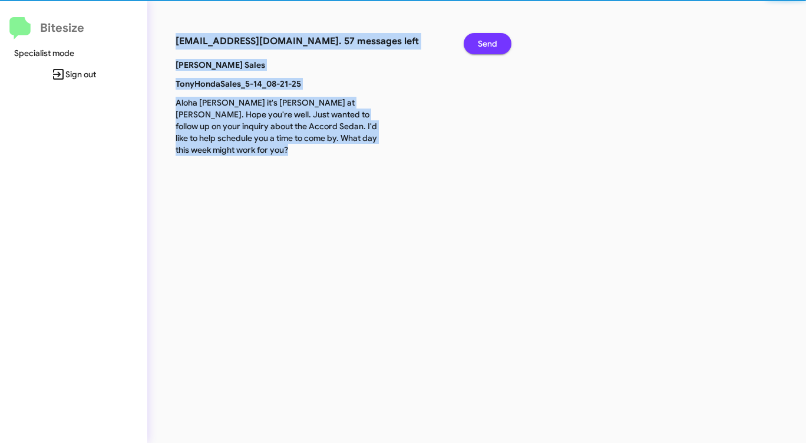
click at [490, 39] on span "Send" at bounding box center [487, 43] width 19 height 21
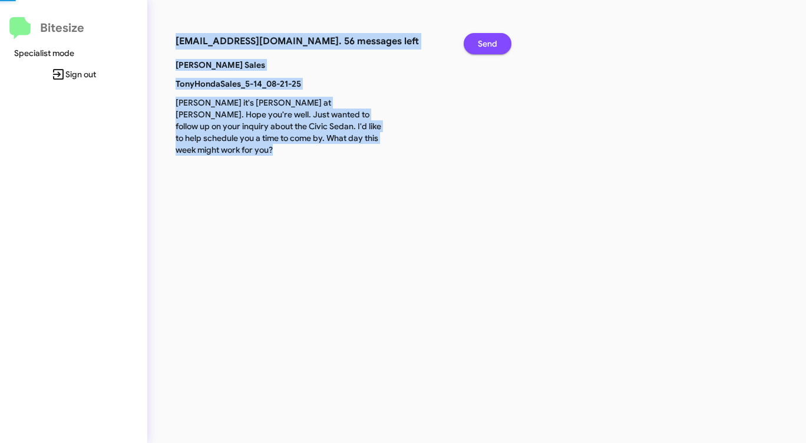
click at [490, 39] on span "Send" at bounding box center [487, 43] width 19 height 21
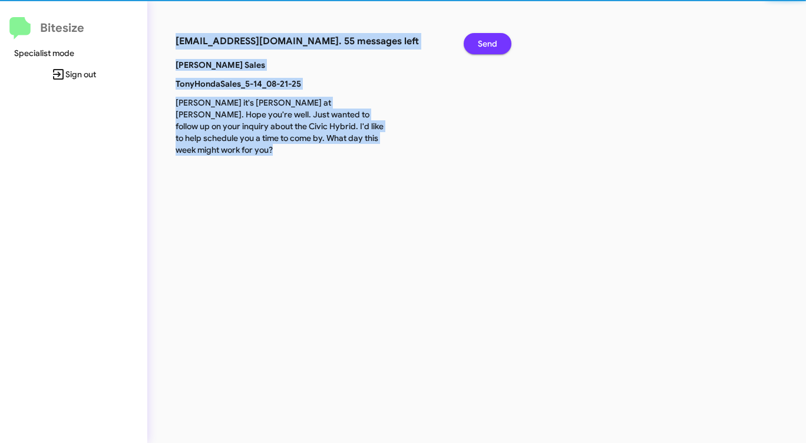
click at [490, 39] on span "Send" at bounding box center [487, 43] width 19 height 21
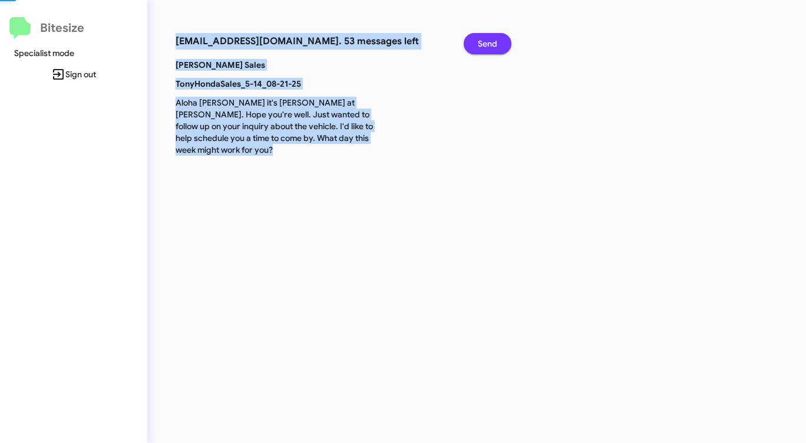
click at [490, 39] on span "Send" at bounding box center [487, 43] width 19 height 21
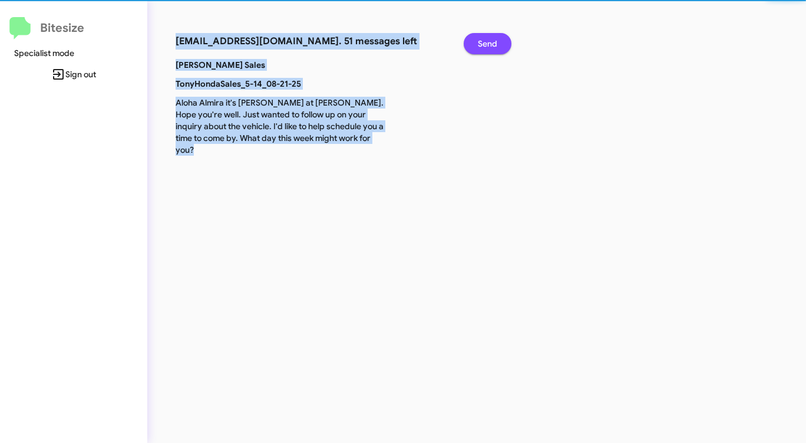
click at [490, 39] on span "Send" at bounding box center [487, 43] width 19 height 21
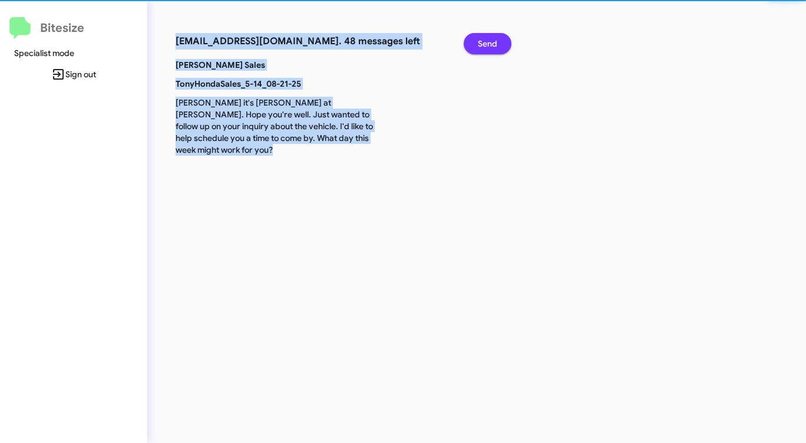
click at [490, 39] on span "Send" at bounding box center [487, 43] width 19 height 21
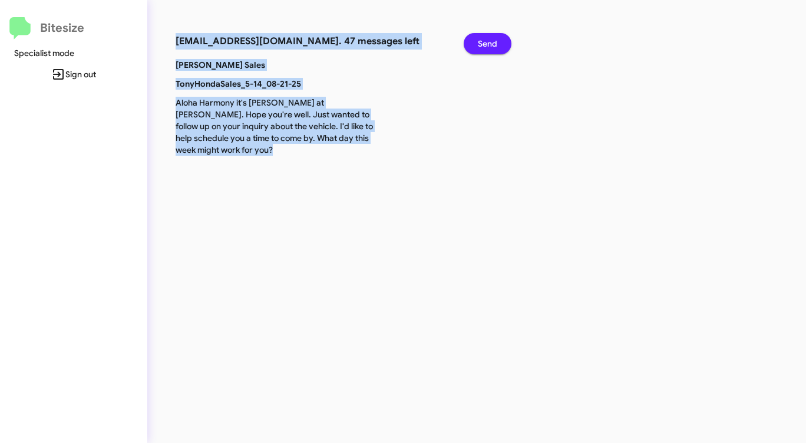
click at [490, 39] on span "Send" at bounding box center [487, 43] width 19 height 21
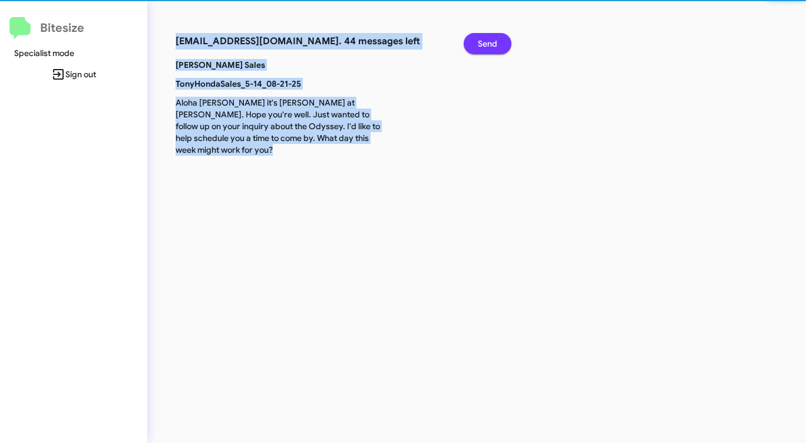
click at [490, 39] on span "Send" at bounding box center [487, 43] width 19 height 21
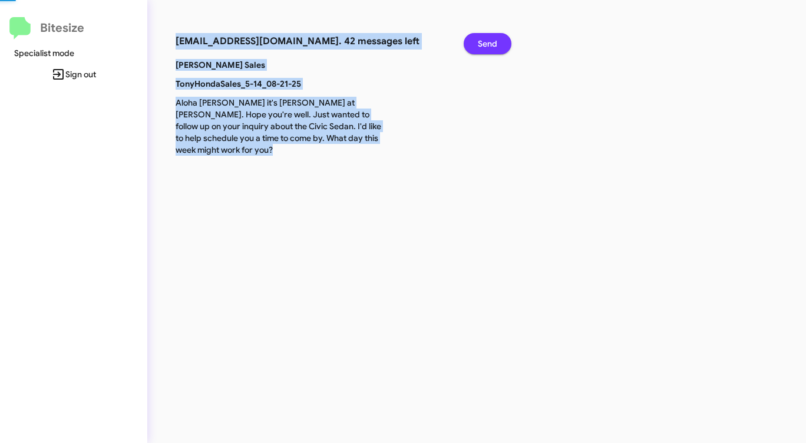
click at [490, 39] on span "Send" at bounding box center [487, 43] width 19 height 21
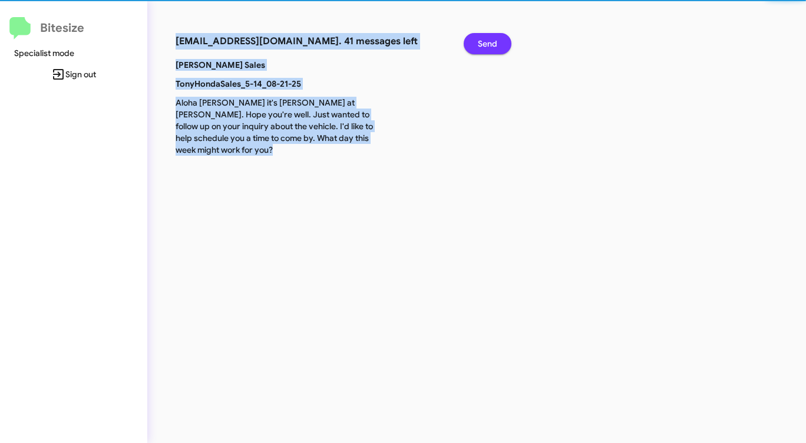
click at [490, 39] on span "Send" at bounding box center [487, 43] width 19 height 21
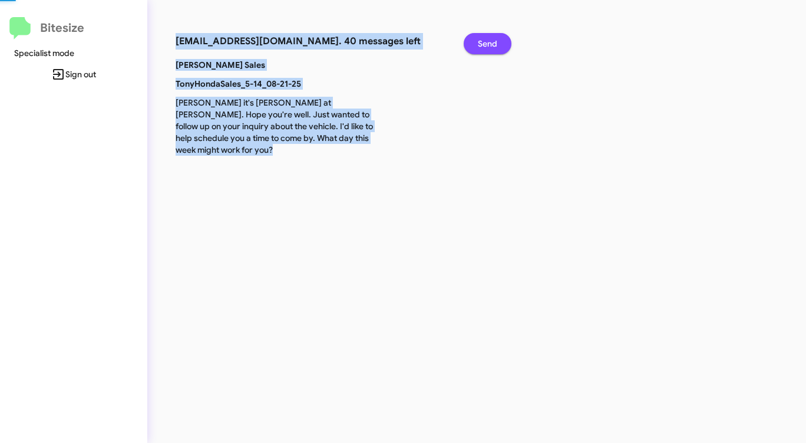
click at [490, 39] on span "Send" at bounding box center [487, 43] width 19 height 21
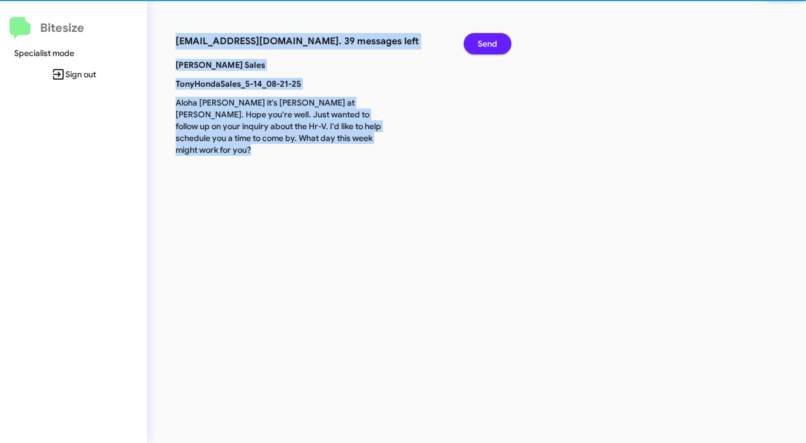
click at [490, 39] on span "Send" at bounding box center [487, 43] width 19 height 21
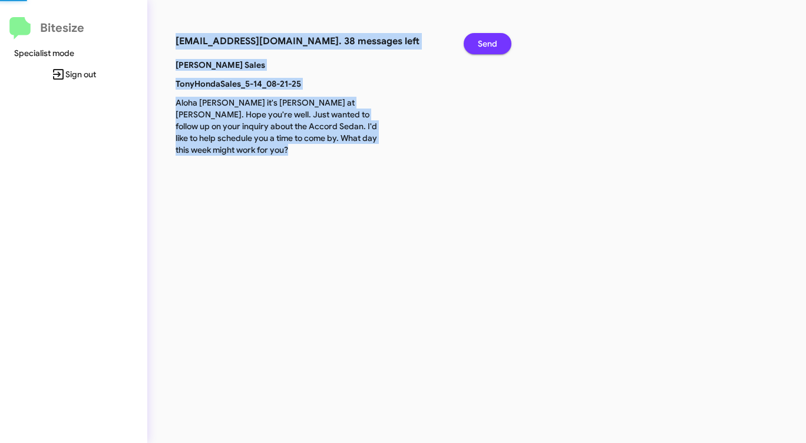
click at [490, 39] on span "Send" at bounding box center [487, 43] width 19 height 21
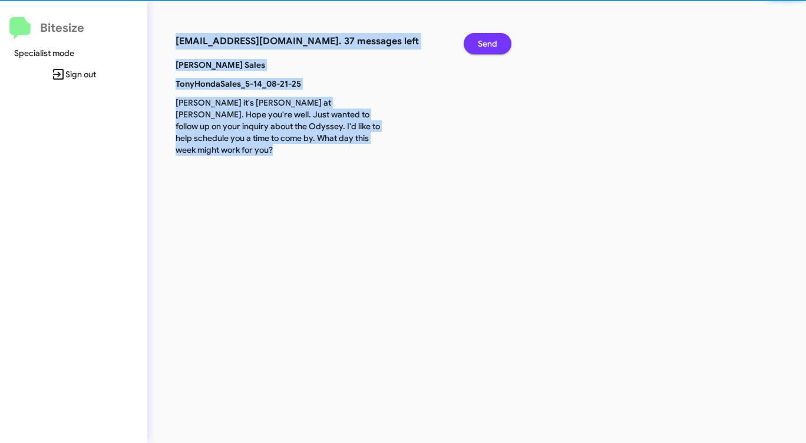
click at [490, 39] on span "Send" at bounding box center [487, 43] width 19 height 21
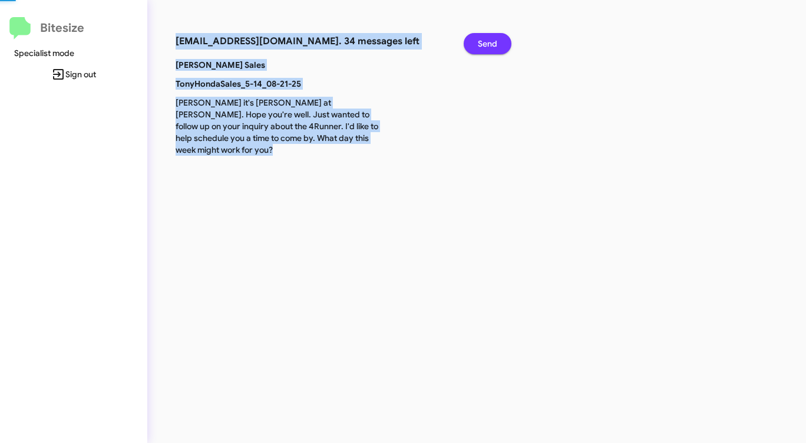
click at [490, 39] on span "Send" at bounding box center [487, 43] width 19 height 21
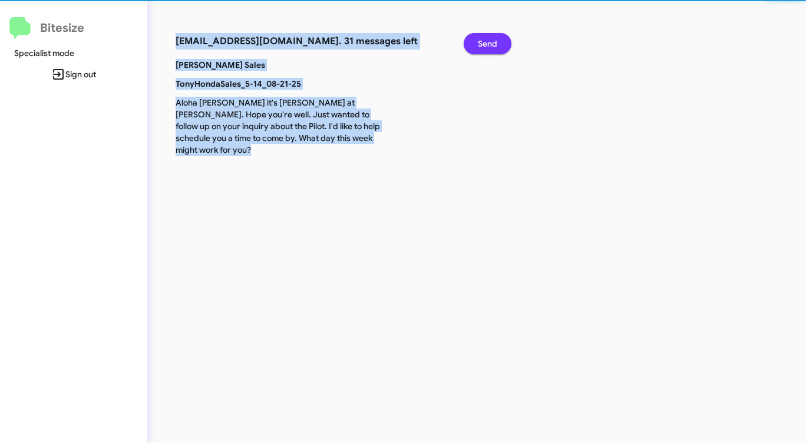
click at [490, 39] on span "Send" at bounding box center [487, 43] width 19 height 21
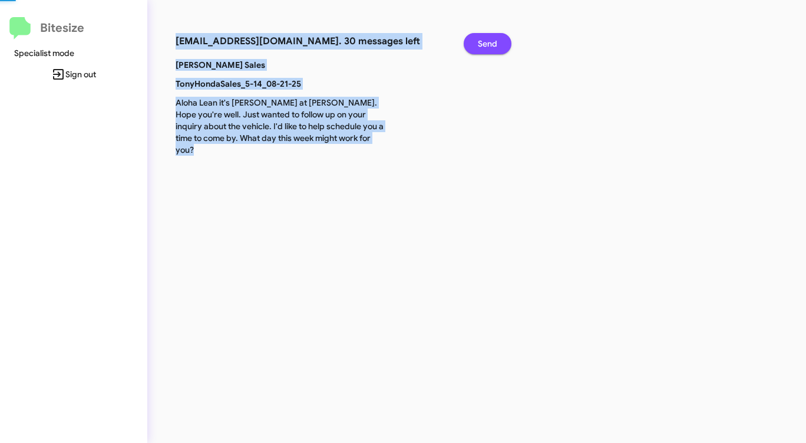
click at [490, 39] on span "Send" at bounding box center [487, 43] width 19 height 21
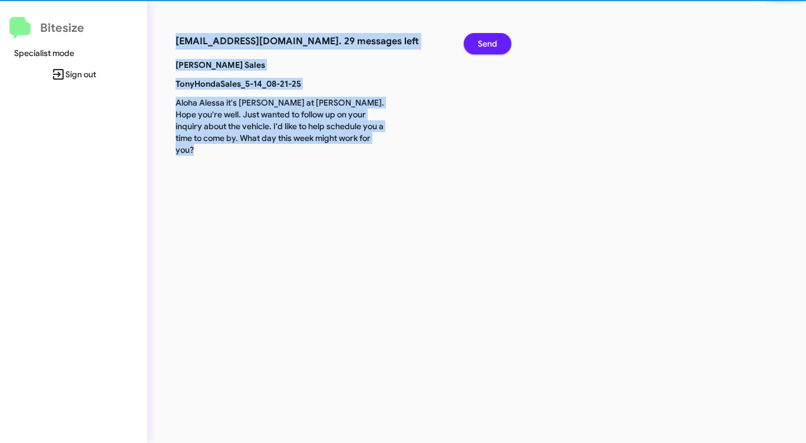
click at [490, 39] on span "Send" at bounding box center [487, 43] width 19 height 21
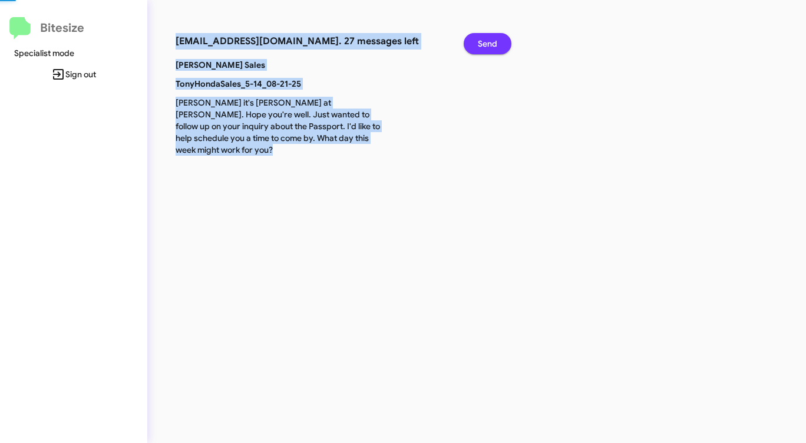
click at [490, 39] on span "Send" at bounding box center [487, 43] width 19 height 21
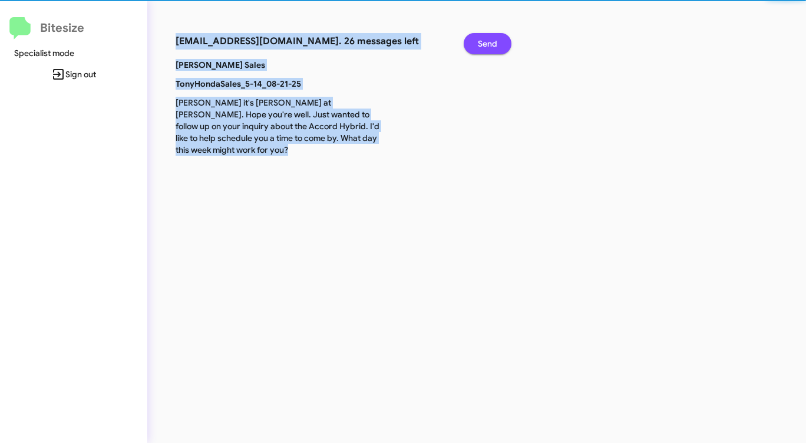
click at [490, 39] on span "Send" at bounding box center [487, 43] width 19 height 21
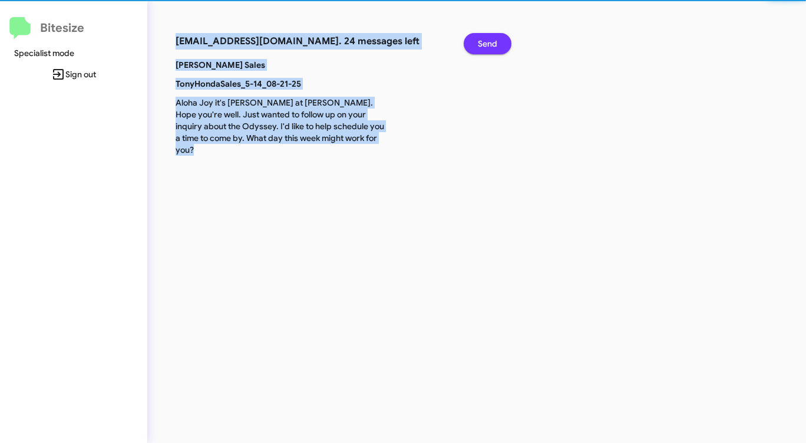
click at [490, 39] on span "Send" at bounding box center [487, 43] width 19 height 21
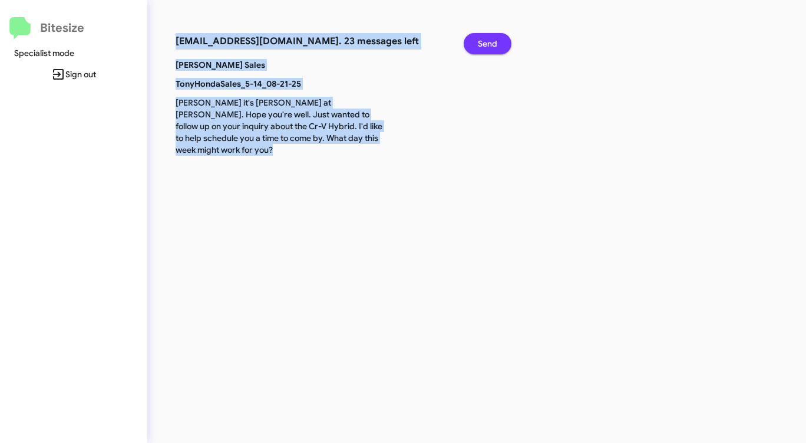
click at [490, 39] on span "Send" at bounding box center [487, 43] width 19 height 21
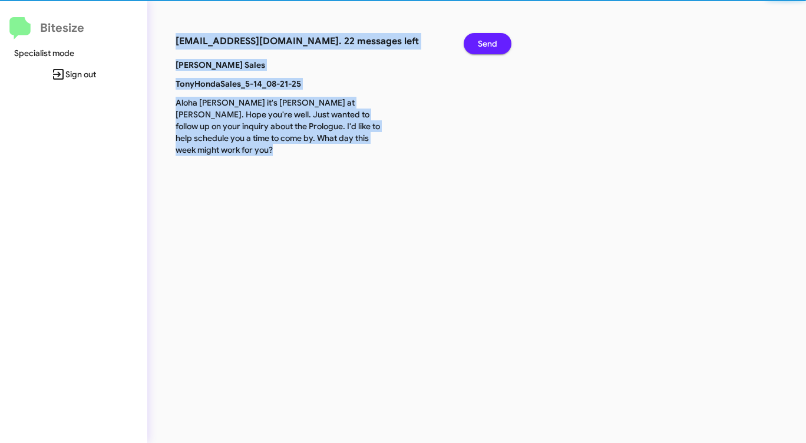
click at [490, 39] on span "Send" at bounding box center [487, 43] width 19 height 21
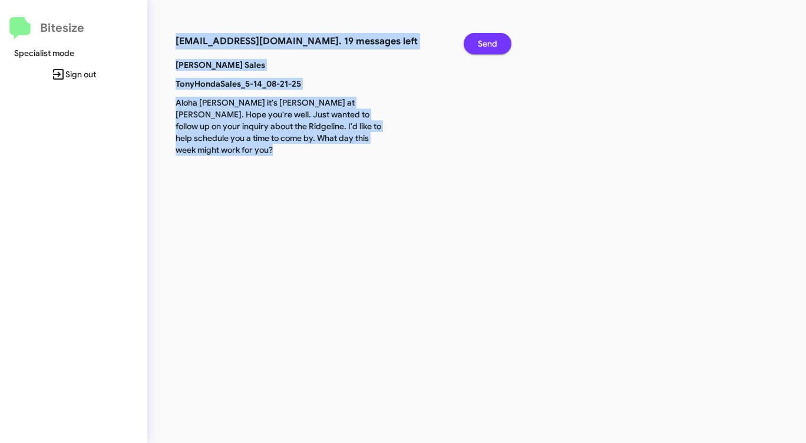
click at [490, 39] on span "Send" at bounding box center [487, 43] width 19 height 21
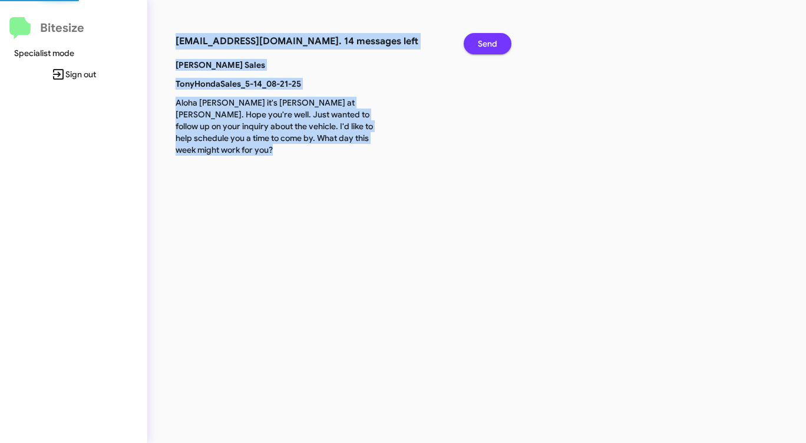
click at [490, 39] on span "Send" at bounding box center [487, 43] width 19 height 21
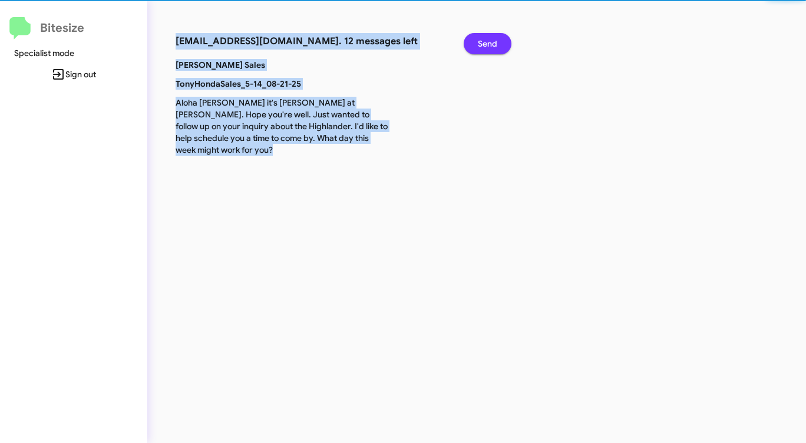
click at [490, 39] on span "Send" at bounding box center [487, 43] width 19 height 21
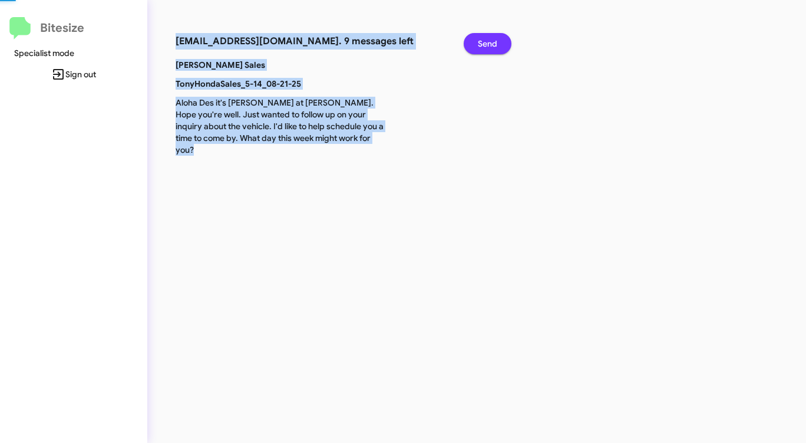
click at [490, 39] on span "Send" at bounding box center [487, 43] width 19 height 21
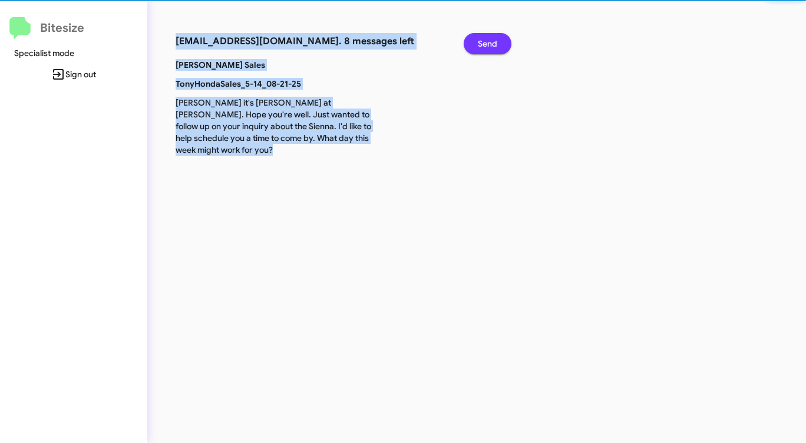
click at [490, 39] on span "Send" at bounding box center [487, 43] width 19 height 21
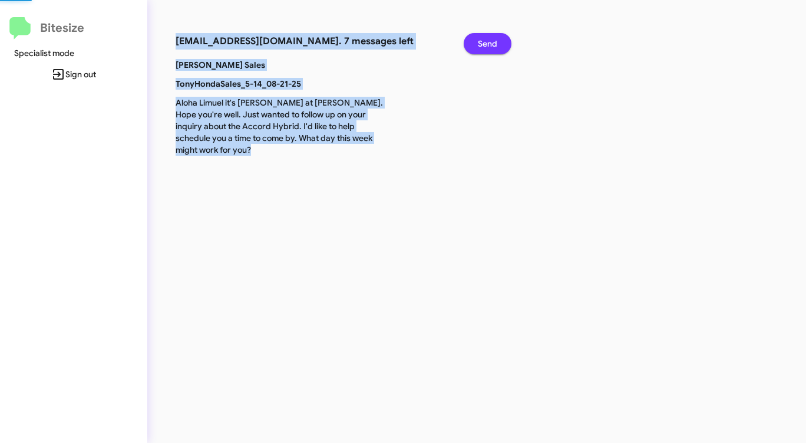
click at [490, 39] on span "Send" at bounding box center [487, 43] width 19 height 21
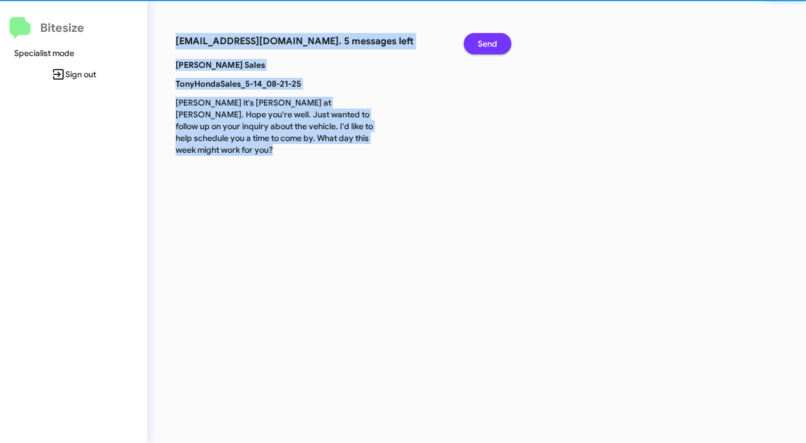
click at [490, 39] on span "Send" at bounding box center [487, 43] width 19 height 21
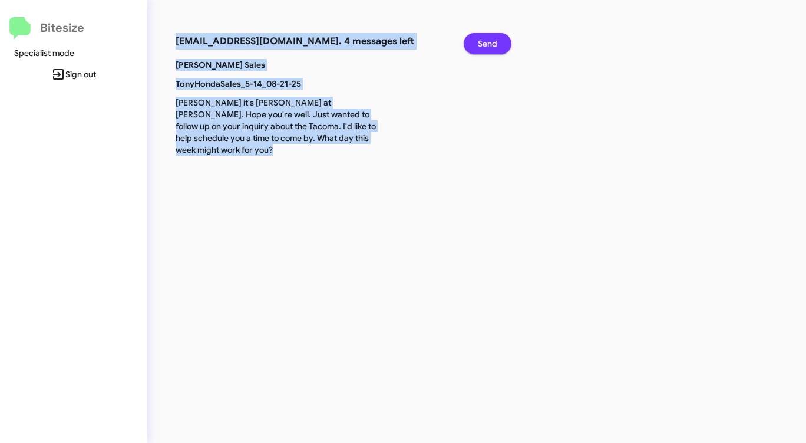
click at [490, 39] on span "Send" at bounding box center [487, 43] width 19 height 21
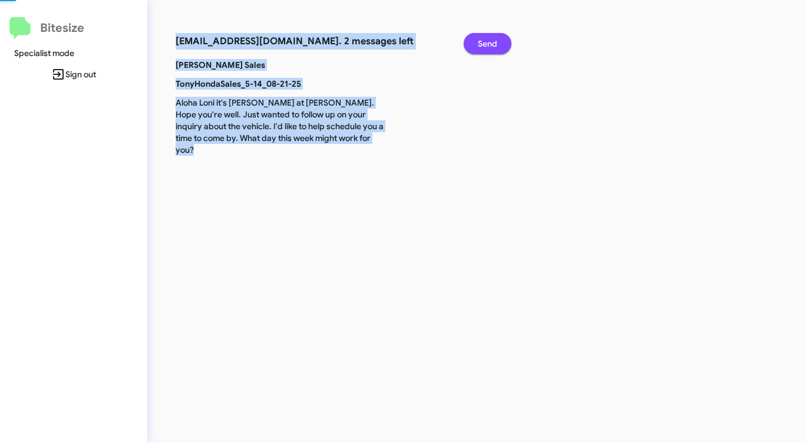
click at [490, 39] on span "Send" at bounding box center [487, 43] width 19 height 21
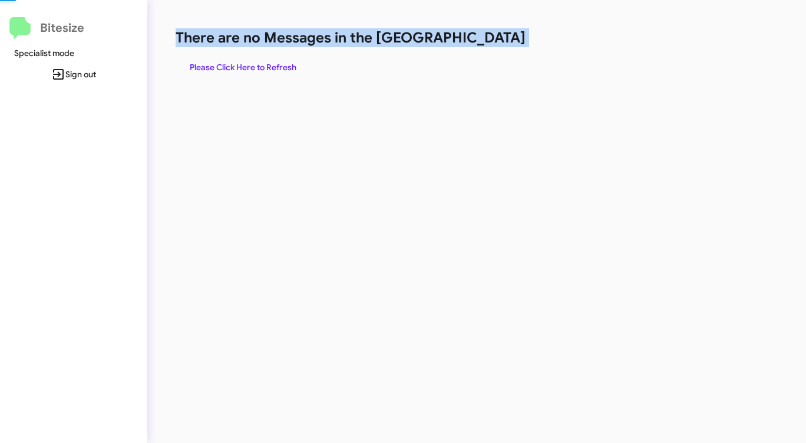
click at [490, 39] on h1 "There are no Messages in the [GEOGRAPHIC_DATA]" at bounding box center [422, 37] width 493 height 19
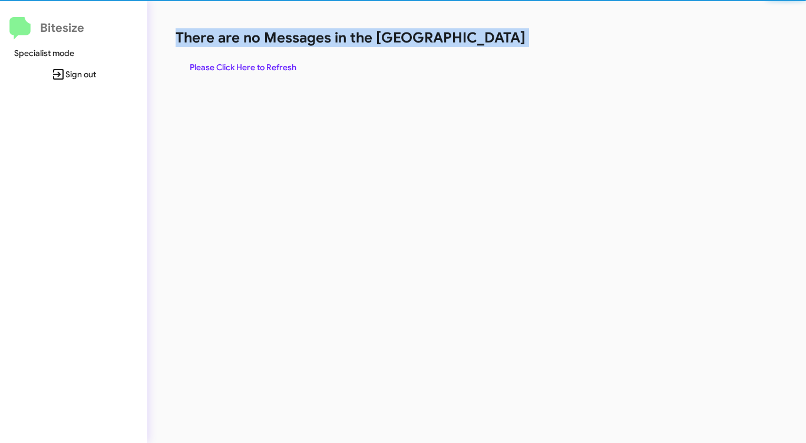
click at [490, 39] on h1 "There are no Messages in the [GEOGRAPHIC_DATA]" at bounding box center [422, 37] width 493 height 19
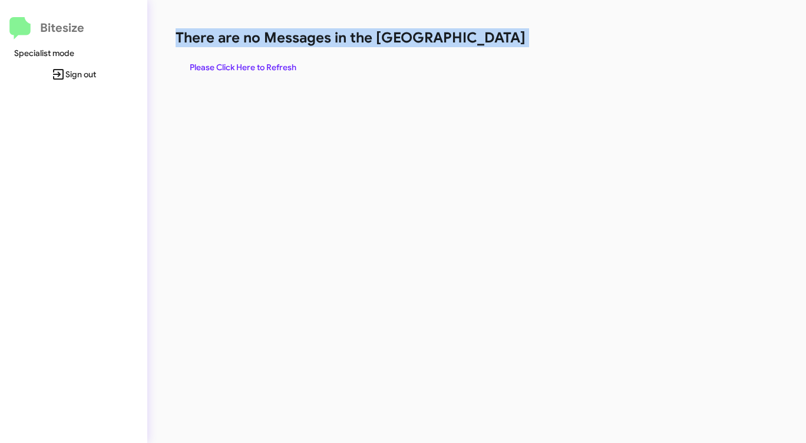
click at [490, 39] on h1 "There are no Messages in the [GEOGRAPHIC_DATA]" at bounding box center [422, 37] width 493 height 19
click at [281, 64] on span "Please Click Here to Refresh" at bounding box center [243, 67] width 107 height 21
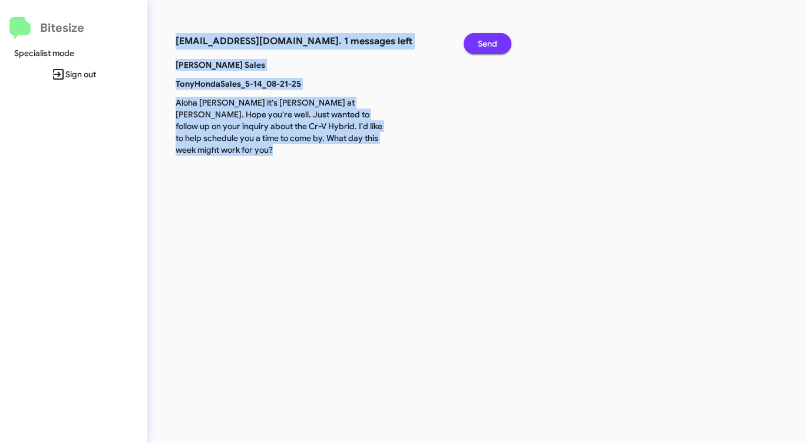
click at [486, 41] on span "Send" at bounding box center [487, 43] width 19 height 21
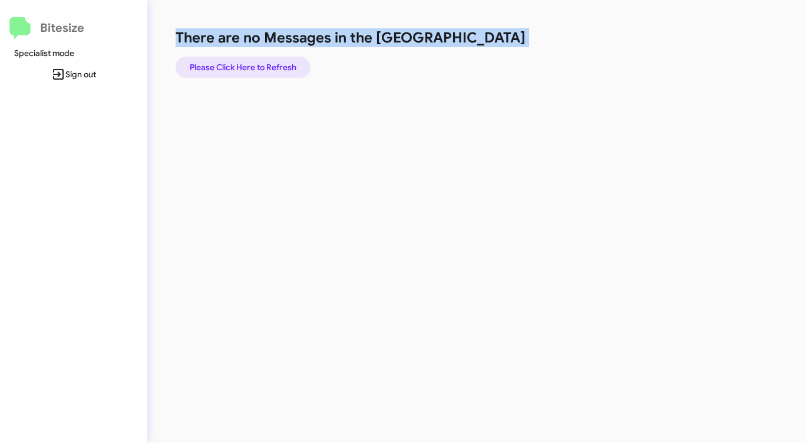
click at [267, 64] on span "Please Click Here to Refresh" at bounding box center [243, 67] width 107 height 21
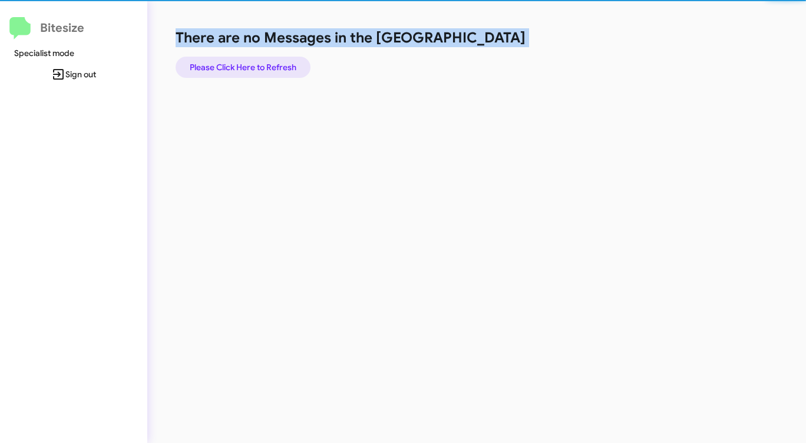
click at [267, 64] on span "Please Click Here to Refresh" at bounding box center [243, 67] width 107 height 21
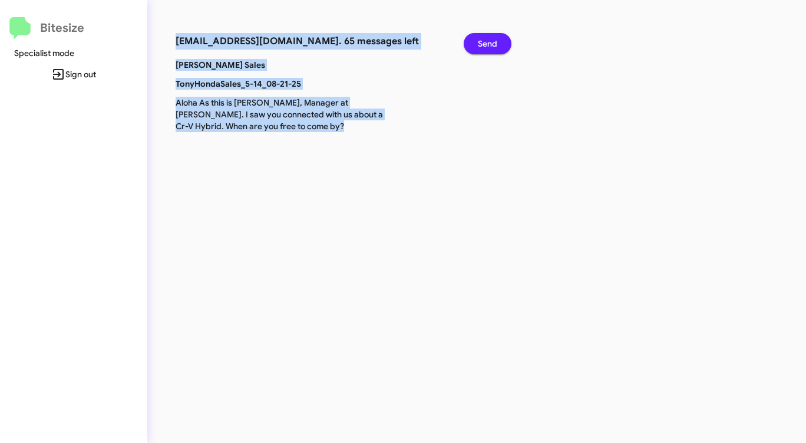
click at [486, 39] on span "Send" at bounding box center [487, 43] width 19 height 21
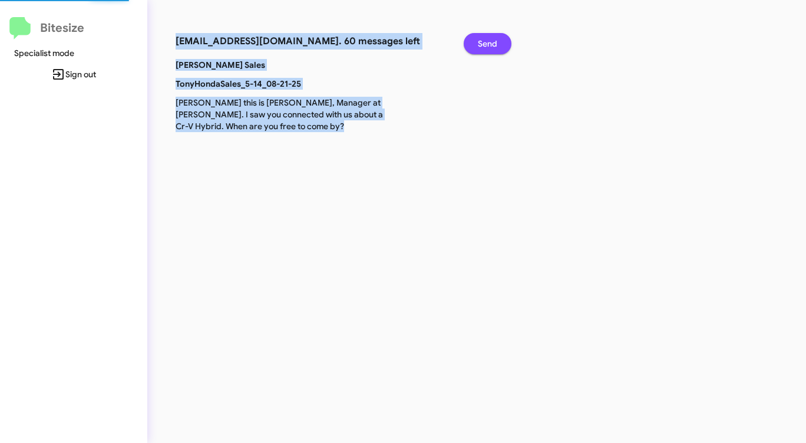
click at [486, 39] on span "Send" at bounding box center [487, 43] width 19 height 21
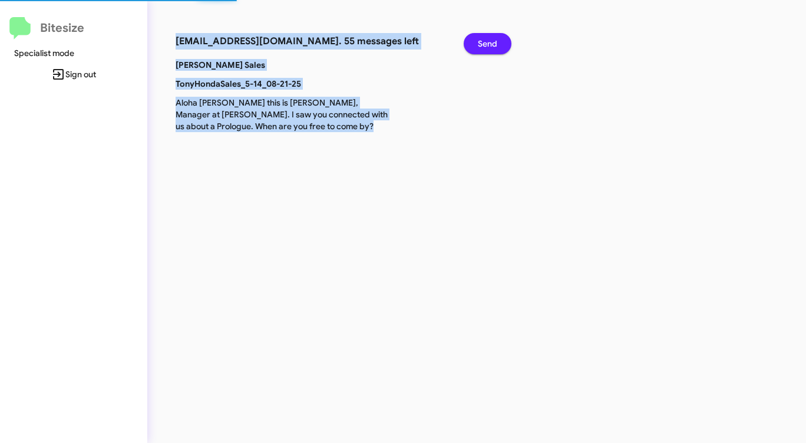
click at [486, 39] on span "Send" at bounding box center [487, 43] width 19 height 21
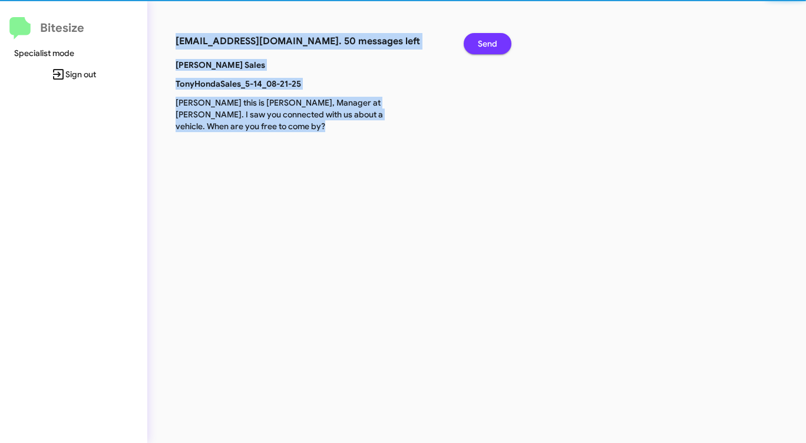
click at [486, 39] on span "Send" at bounding box center [487, 43] width 19 height 21
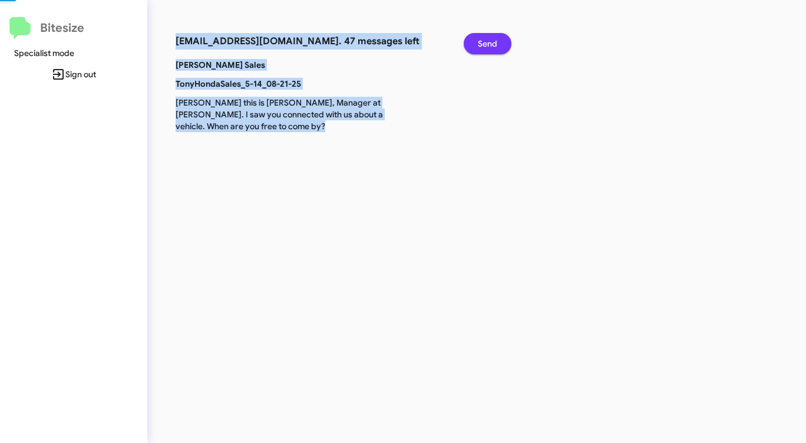
click at [486, 39] on span "Send" at bounding box center [487, 43] width 19 height 21
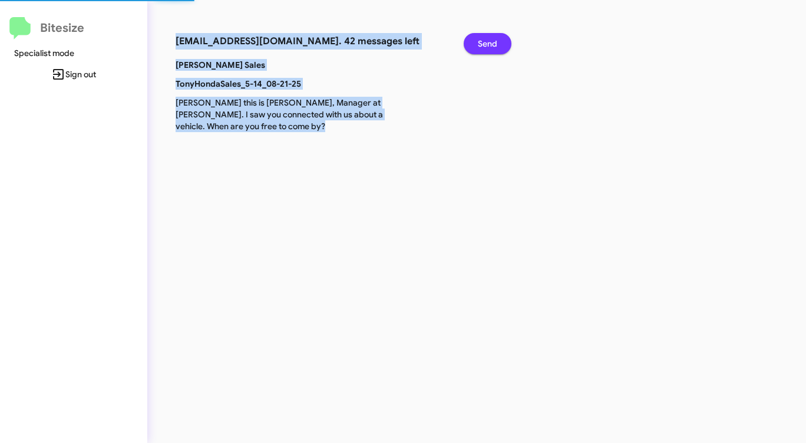
click at [486, 39] on span "Send" at bounding box center [487, 43] width 19 height 21
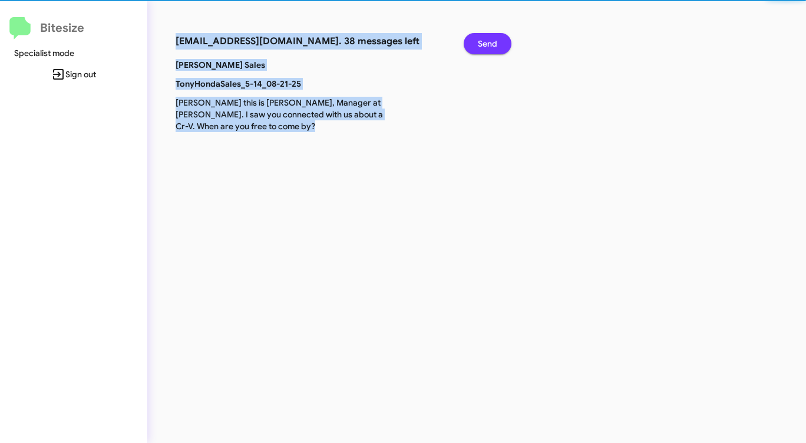
click at [486, 39] on span "Send" at bounding box center [487, 43] width 19 height 21
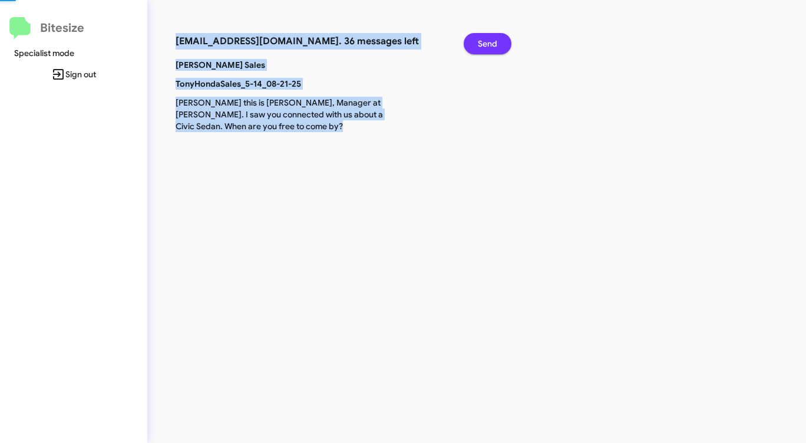
click at [486, 39] on span "Send" at bounding box center [487, 43] width 19 height 21
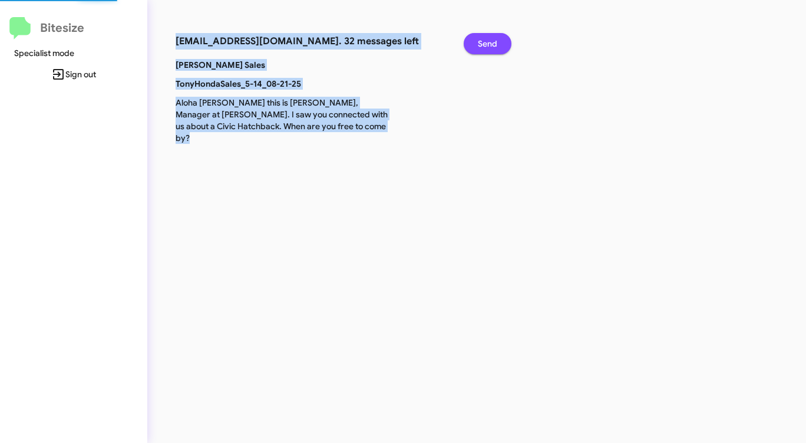
click at [486, 39] on span "Send" at bounding box center [487, 43] width 19 height 21
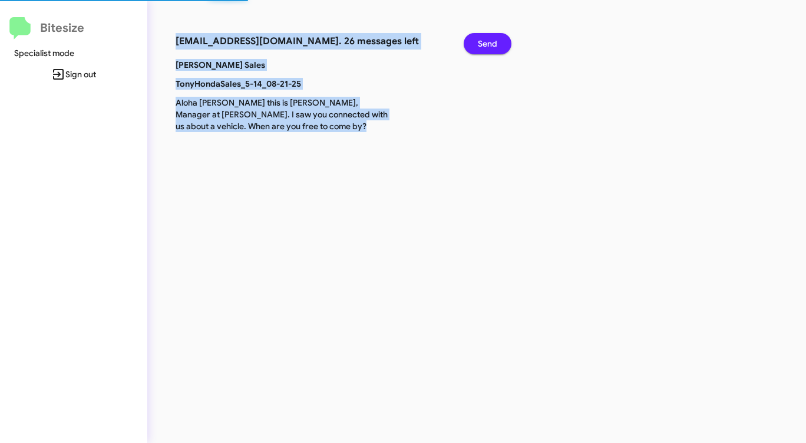
click at [486, 39] on span "Send" at bounding box center [487, 43] width 19 height 21
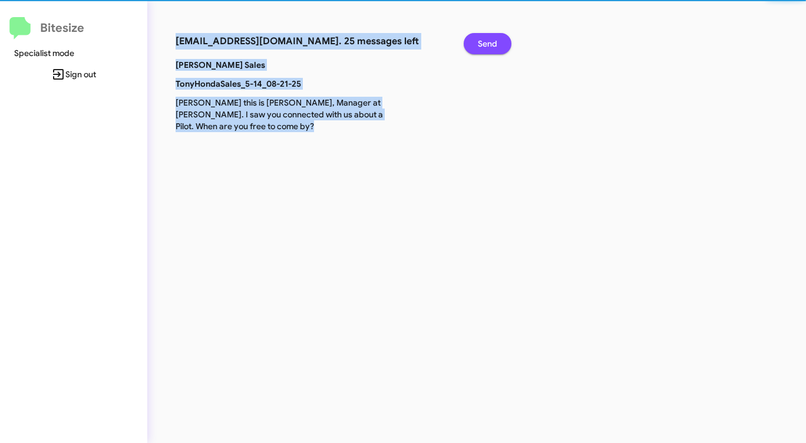
click at [486, 39] on span "Send" at bounding box center [487, 43] width 19 height 21
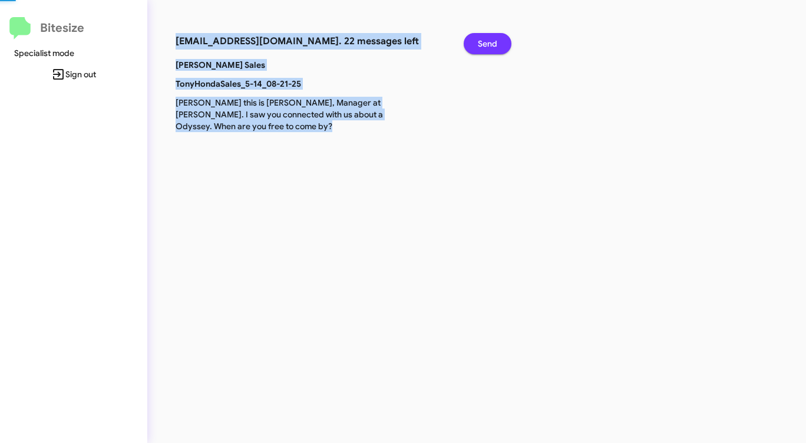
click at [486, 39] on span "Send" at bounding box center [487, 43] width 19 height 21
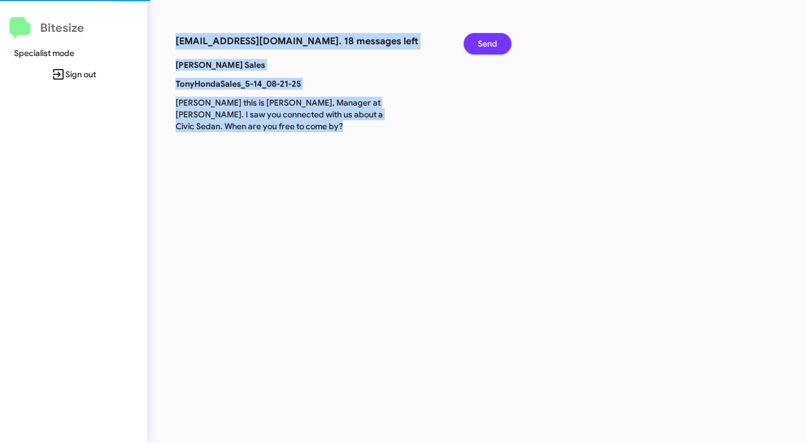
click at [486, 39] on span "Send" at bounding box center [487, 43] width 19 height 21
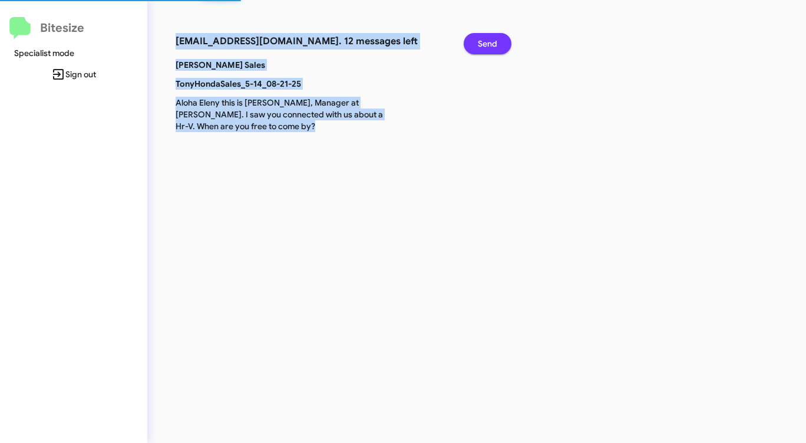
click at [486, 39] on span "Send" at bounding box center [487, 43] width 19 height 21
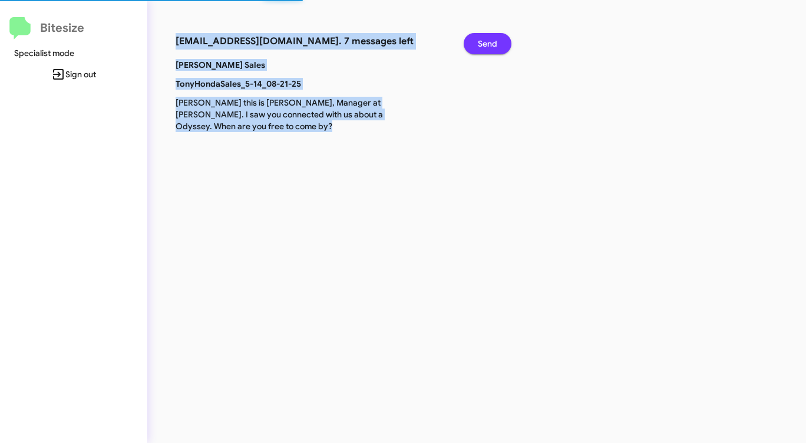
click at [486, 39] on span "Send" at bounding box center [487, 43] width 19 height 21
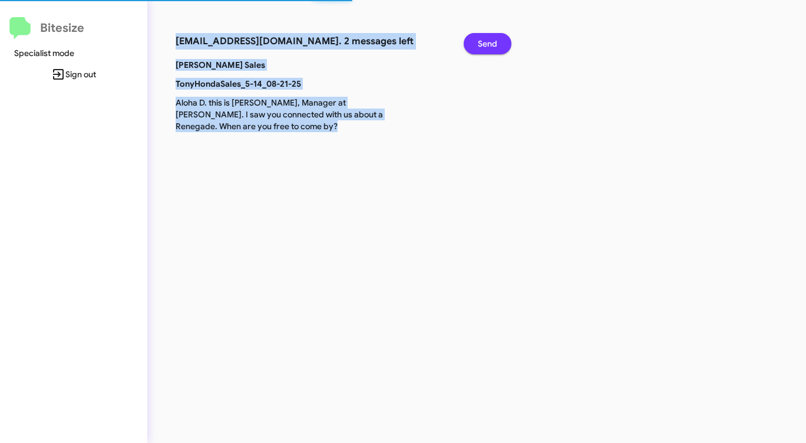
click at [486, 39] on span "Send" at bounding box center [487, 43] width 19 height 21
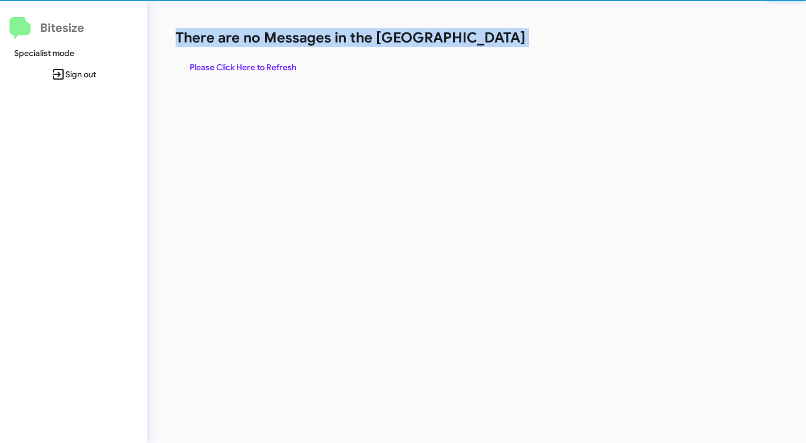
click at [486, 39] on h1 "There are no Messages in the [GEOGRAPHIC_DATA]" at bounding box center [422, 37] width 493 height 19
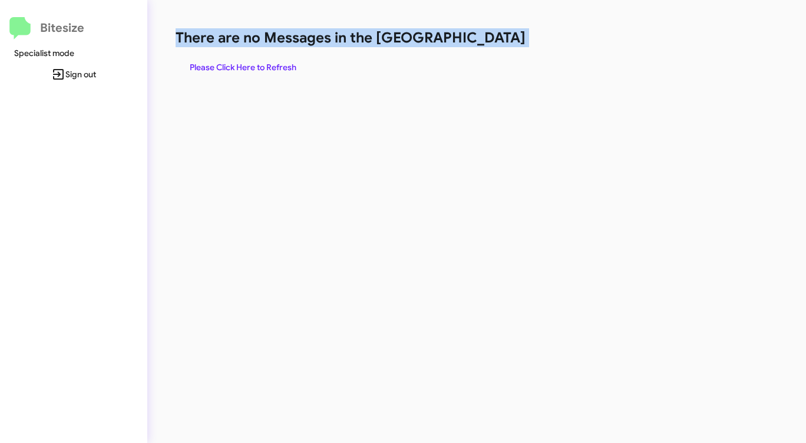
click at [486, 39] on h1 "There are no Messages in the [GEOGRAPHIC_DATA]" at bounding box center [422, 37] width 493 height 19
click at [265, 61] on span "Please Click Here to Refresh" at bounding box center [243, 67] width 107 height 21
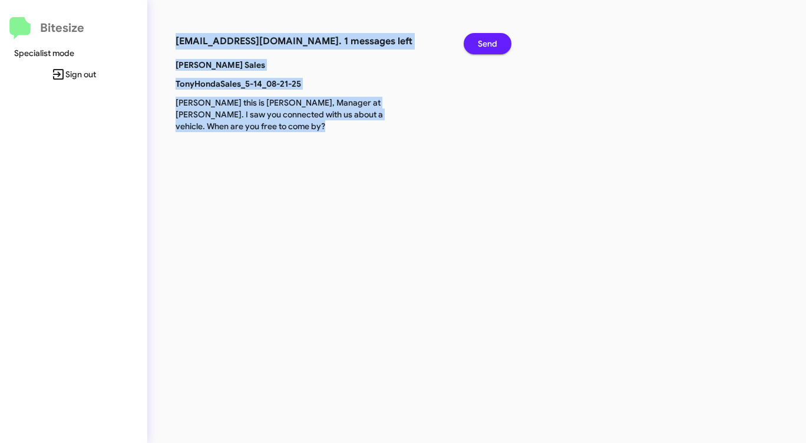
click at [481, 41] on span "Send" at bounding box center [487, 43] width 19 height 21
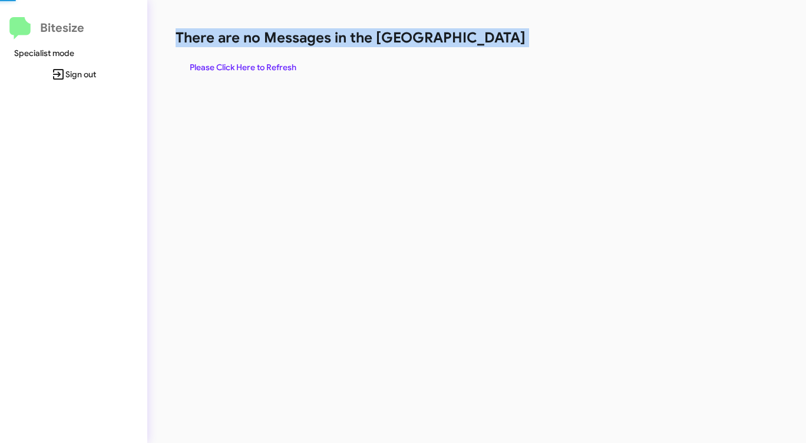
click at [481, 41] on h1 "There are no Messages in the [GEOGRAPHIC_DATA]" at bounding box center [422, 37] width 493 height 19
click at [266, 68] on span "Please Click Here to Refresh" at bounding box center [243, 67] width 107 height 21
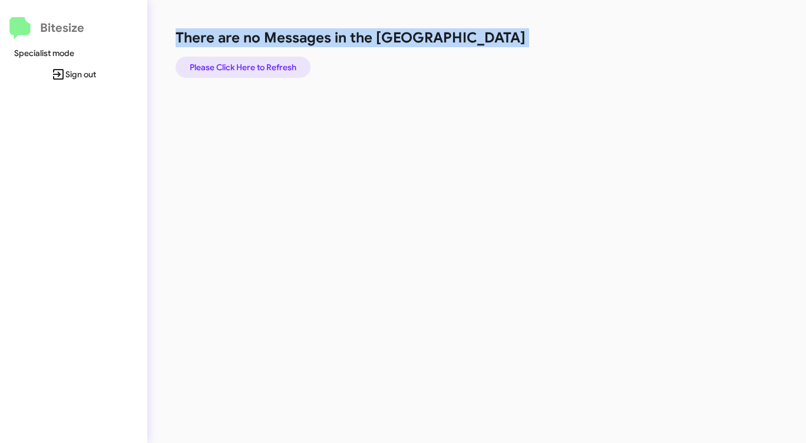
click at [289, 66] on span "Please Click Here to Refresh" at bounding box center [243, 67] width 107 height 21
click at [288, 66] on span "Please Click Here to Refresh" at bounding box center [243, 67] width 107 height 21
click at [287, 66] on span "Please Click Here to Refresh" at bounding box center [243, 67] width 107 height 21
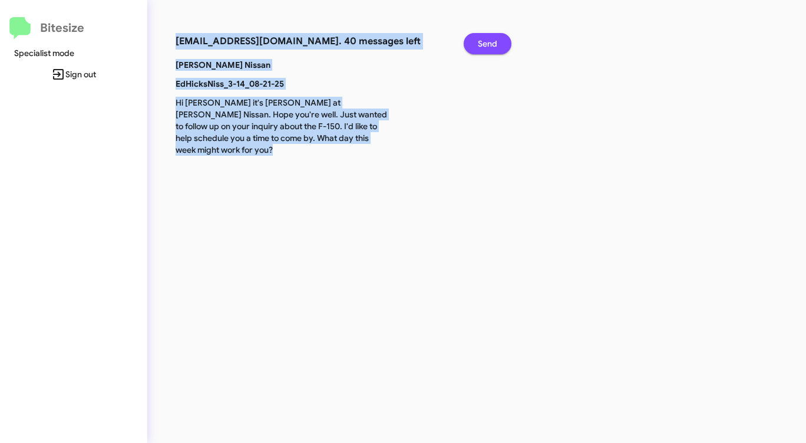
click at [493, 41] on span "Send" at bounding box center [487, 43] width 19 height 21
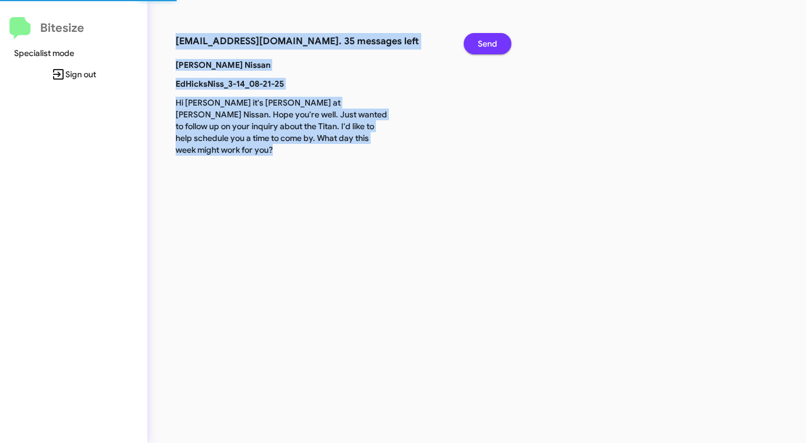
click at [493, 41] on span "Send" at bounding box center [487, 43] width 19 height 21
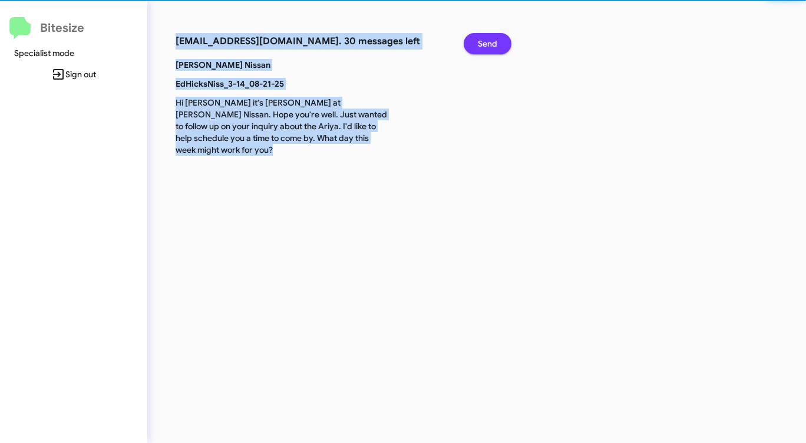
click at [493, 41] on span "Send" at bounding box center [487, 43] width 19 height 21
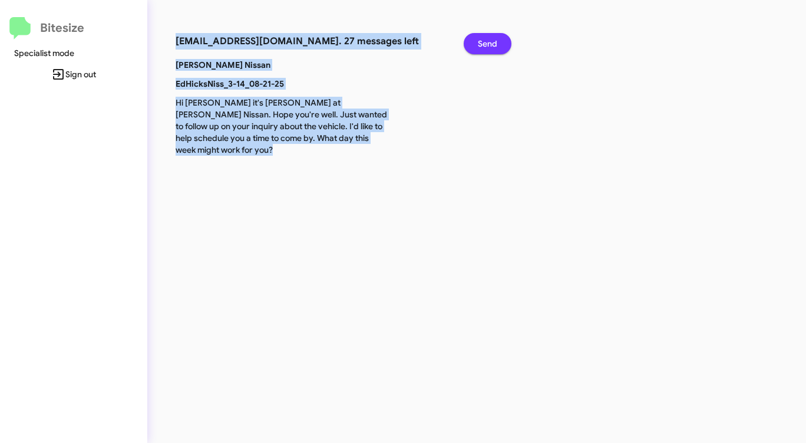
click at [493, 41] on span "Send" at bounding box center [487, 43] width 19 height 21
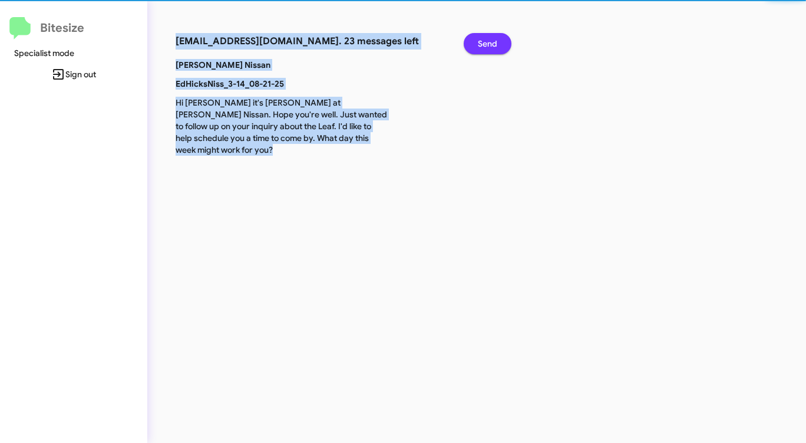
click at [493, 41] on span "Send" at bounding box center [487, 43] width 19 height 21
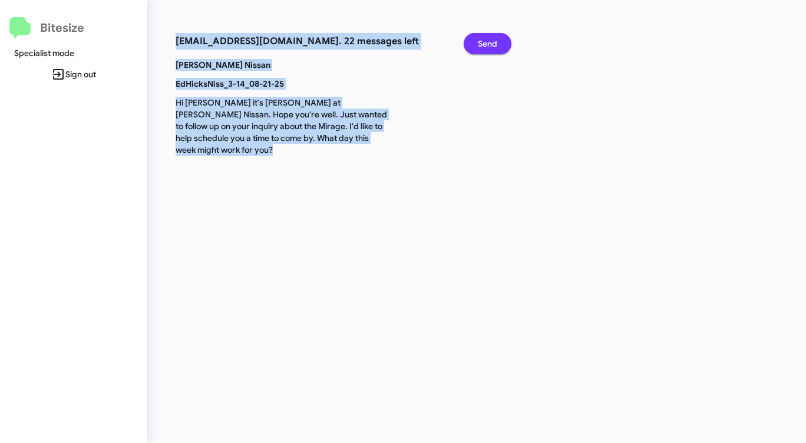
click at [493, 41] on span "Send" at bounding box center [487, 43] width 19 height 21
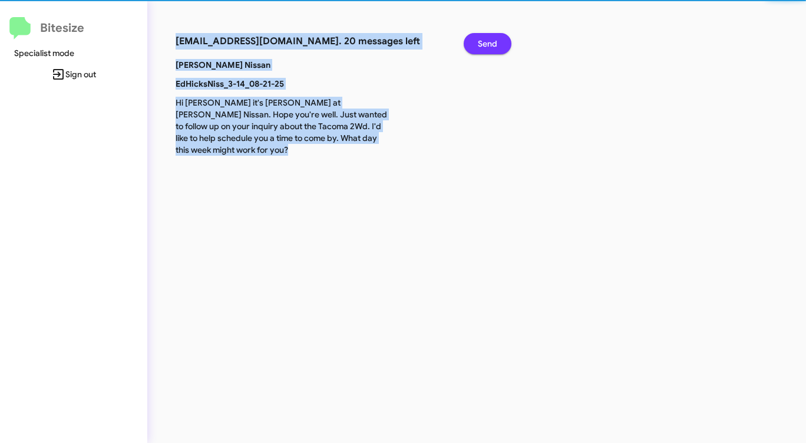
click at [493, 41] on span "Send" at bounding box center [487, 43] width 19 height 21
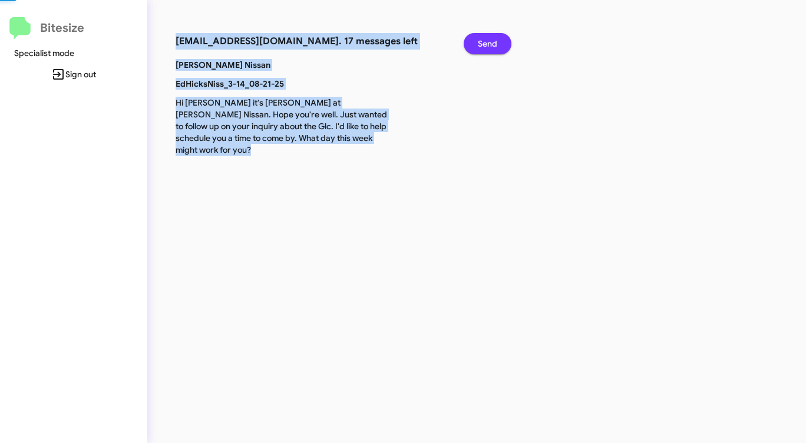
click at [493, 41] on span "Send" at bounding box center [487, 43] width 19 height 21
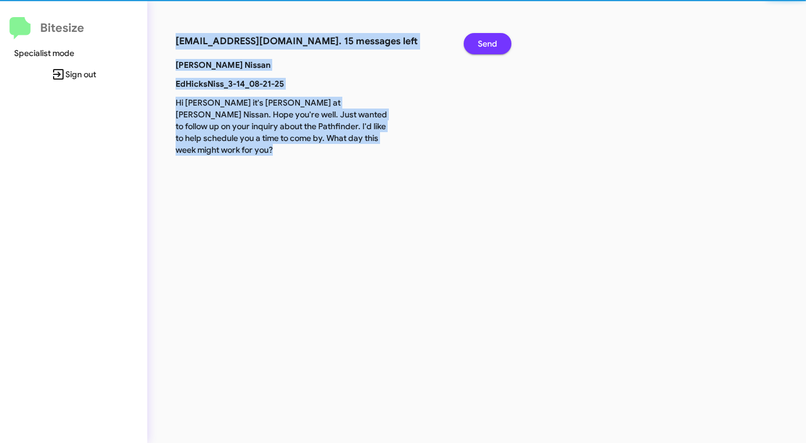
click at [493, 41] on span "Send" at bounding box center [487, 43] width 19 height 21
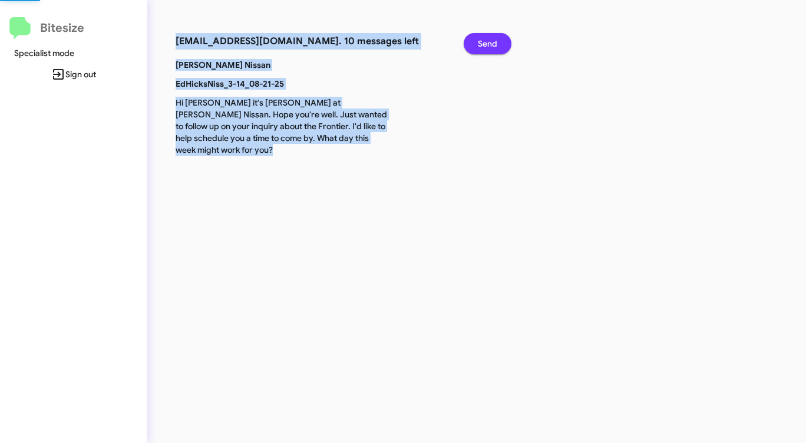
click at [493, 41] on span "Send" at bounding box center [487, 43] width 19 height 21
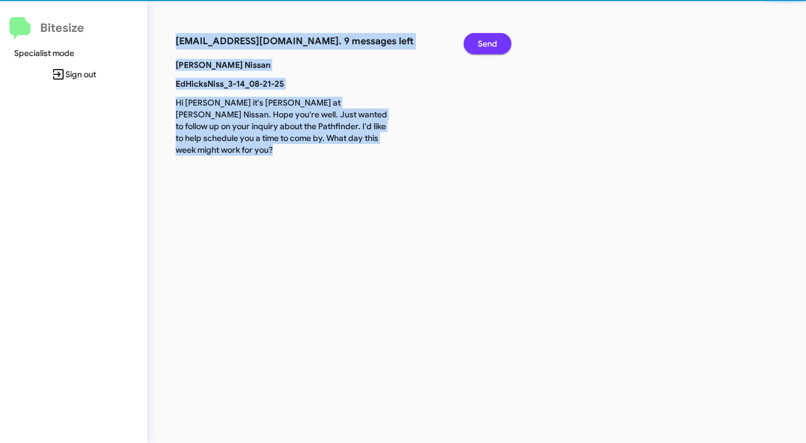
click at [493, 41] on span "Send" at bounding box center [487, 43] width 19 height 21
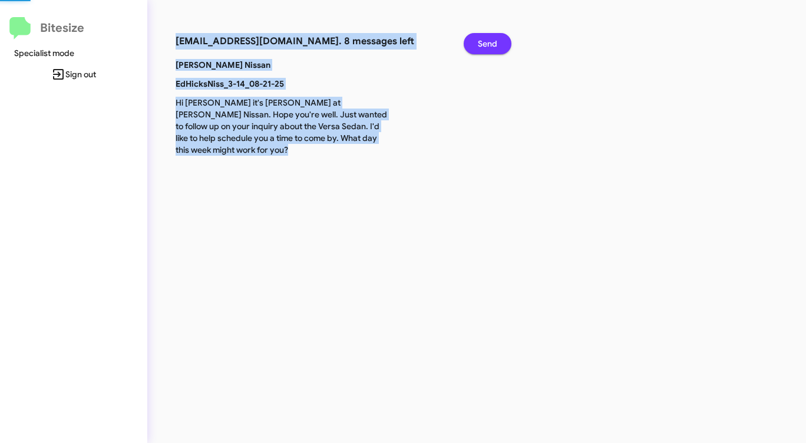
click at [493, 41] on span "Send" at bounding box center [487, 43] width 19 height 21
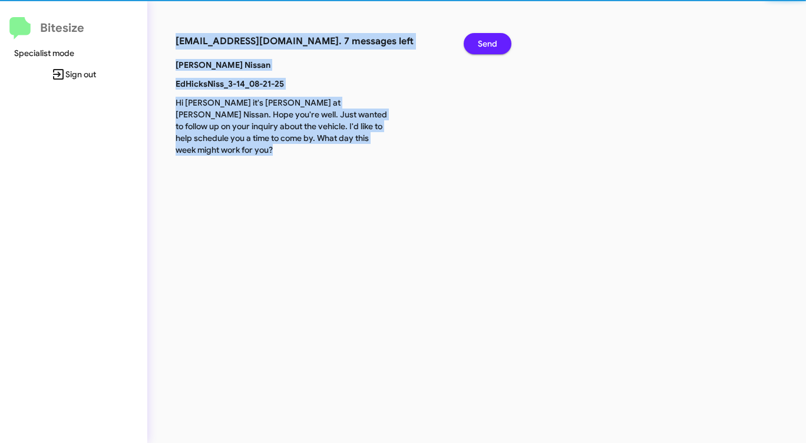
click at [493, 41] on span "Send" at bounding box center [487, 43] width 19 height 21
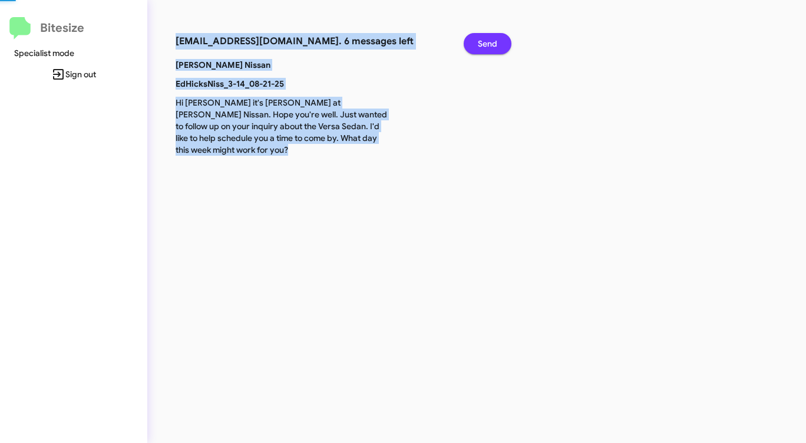
click at [493, 41] on span "Send" at bounding box center [487, 43] width 19 height 21
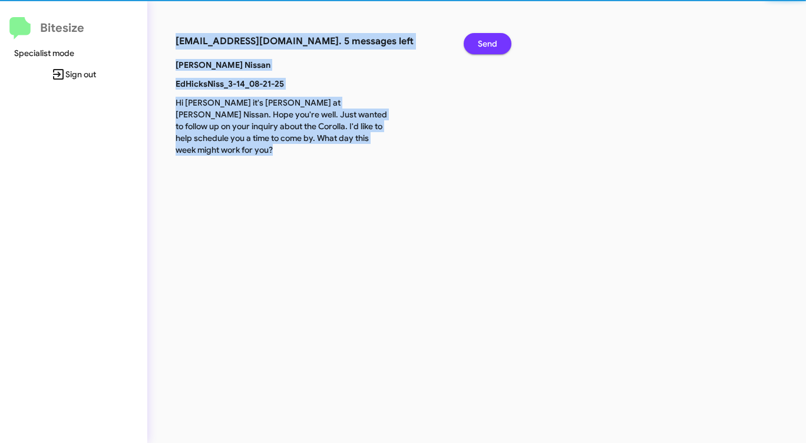
click at [493, 41] on span "Send" at bounding box center [487, 43] width 19 height 21
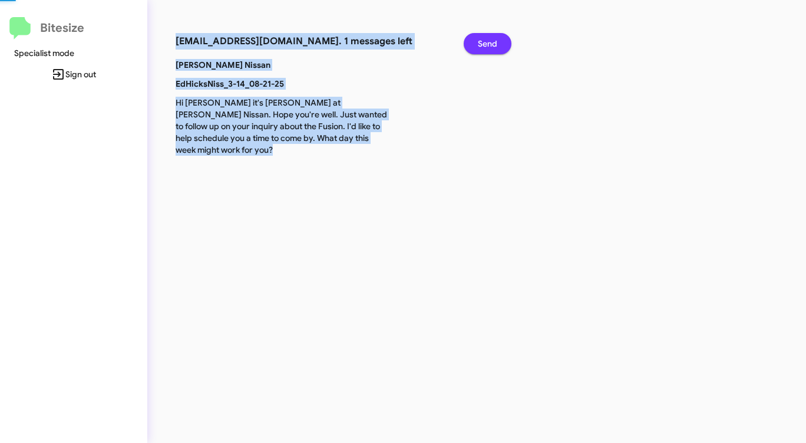
click at [493, 41] on span "Send" at bounding box center [487, 43] width 19 height 21
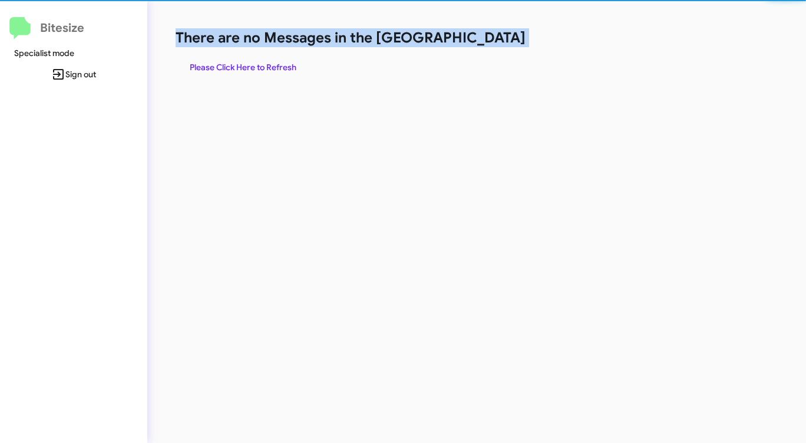
click at [493, 41] on h1 "There are no Messages in the [GEOGRAPHIC_DATA]" at bounding box center [422, 37] width 493 height 19
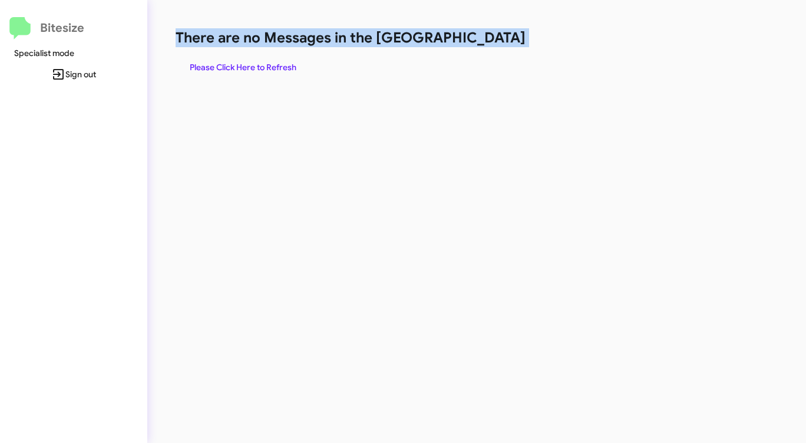
click at [493, 41] on h1 "There are no Messages in the [GEOGRAPHIC_DATA]" at bounding box center [422, 37] width 493 height 19
click at [265, 64] on span "Please Click Here to Refresh" at bounding box center [243, 67] width 107 height 21
click at [271, 64] on span "Please Click Here to Refresh" at bounding box center [243, 67] width 107 height 21
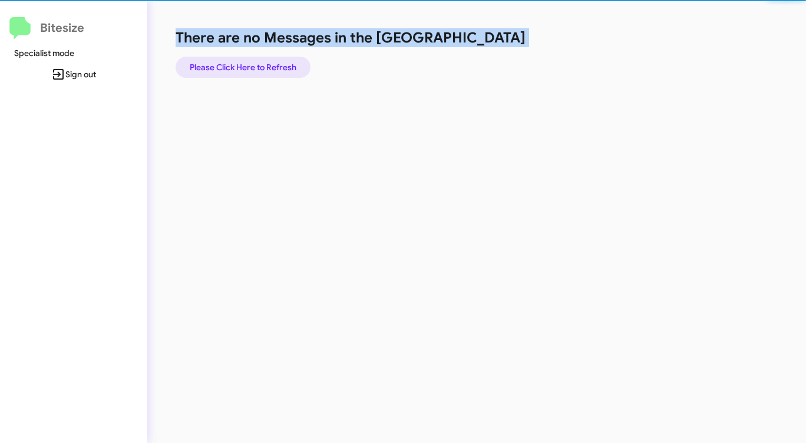
click at [271, 65] on span "Please Click Here to Refresh" at bounding box center [243, 67] width 107 height 21
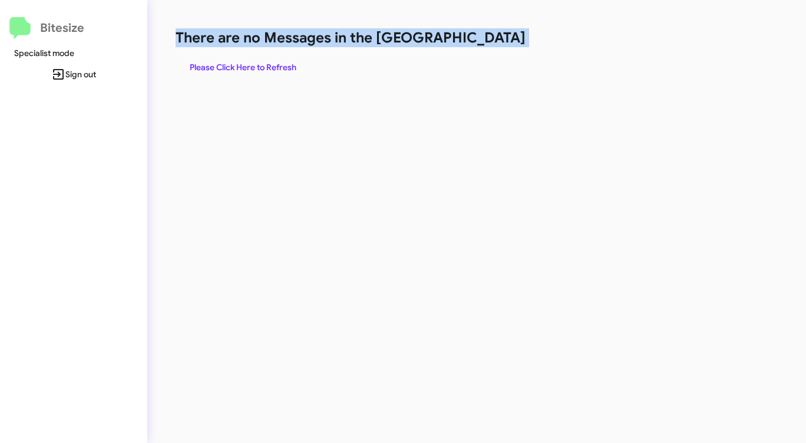
click at [258, 69] on span "Please Click Here to Refresh" at bounding box center [243, 67] width 107 height 21
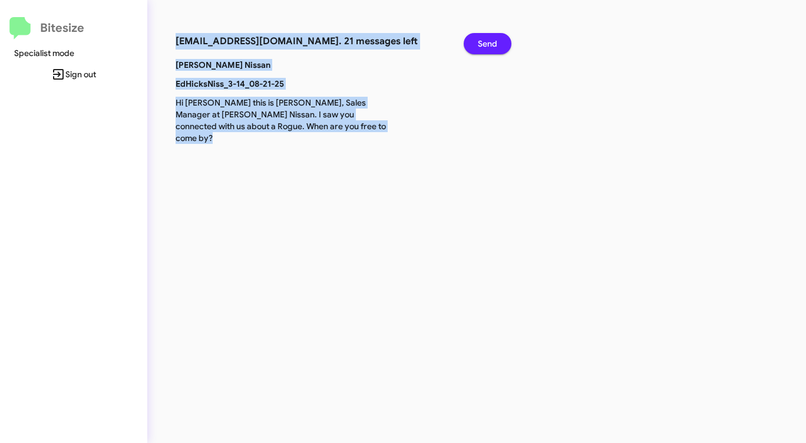
click at [487, 43] on span "Send" at bounding box center [487, 43] width 19 height 21
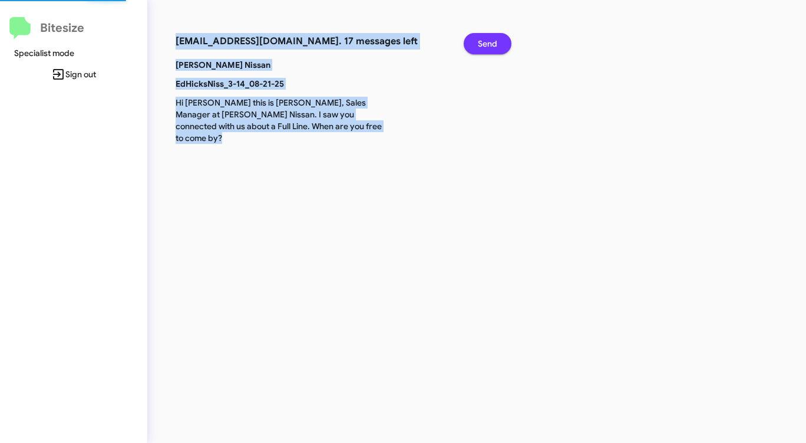
click at [487, 43] on span "Send" at bounding box center [487, 43] width 19 height 21
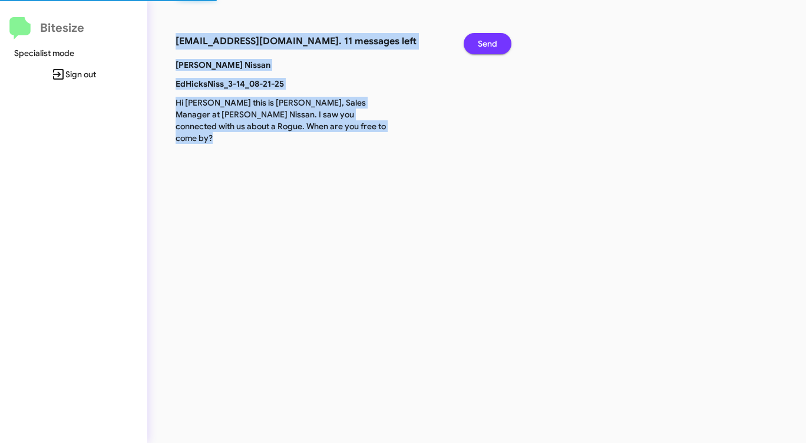
click at [487, 43] on span "Send" at bounding box center [487, 43] width 19 height 21
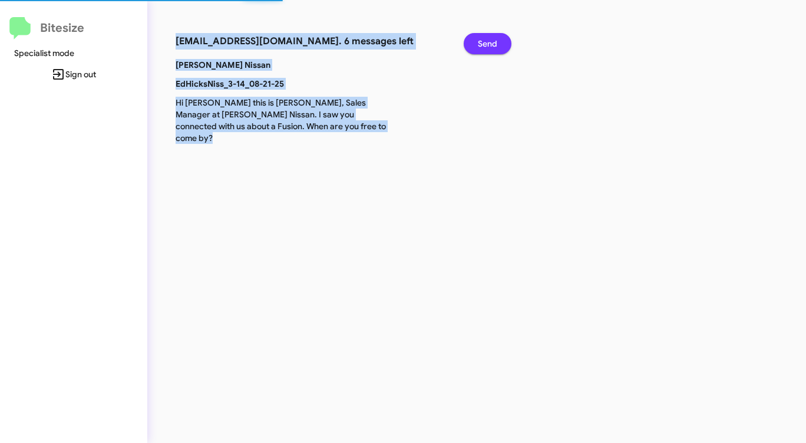
click at [487, 43] on span "Send" at bounding box center [487, 43] width 19 height 21
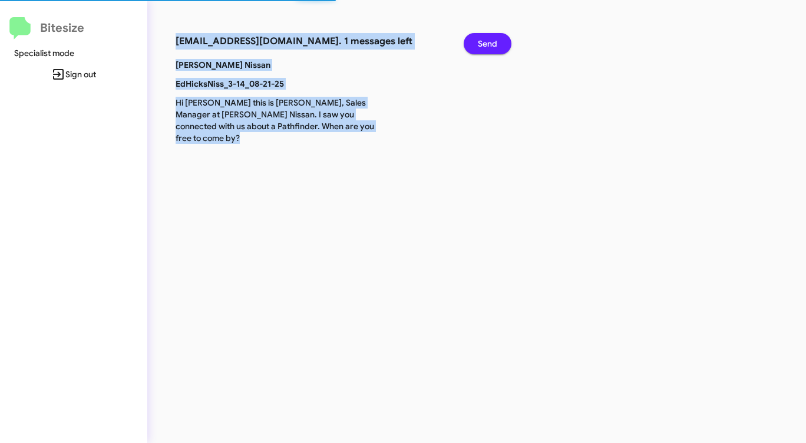
click at [487, 43] on span "Send" at bounding box center [487, 43] width 19 height 21
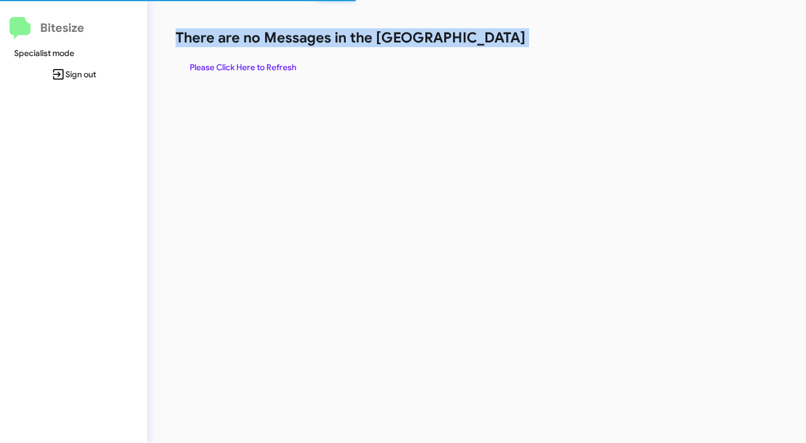
click at [487, 43] on h1 "There are no Messages in the [GEOGRAPHIC_DATA]" at bounding box center [422, 37] width 493 height 19
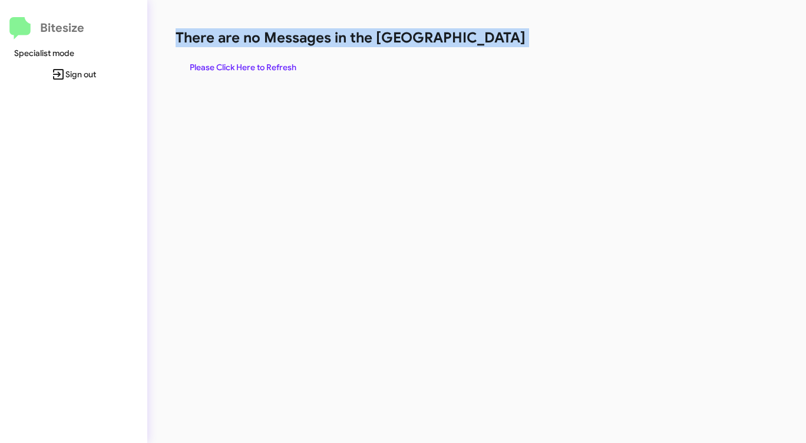
click at [242, 66] on span "Please Click Here to Refresh" at bounding box center [243, 67] width 107 height 21
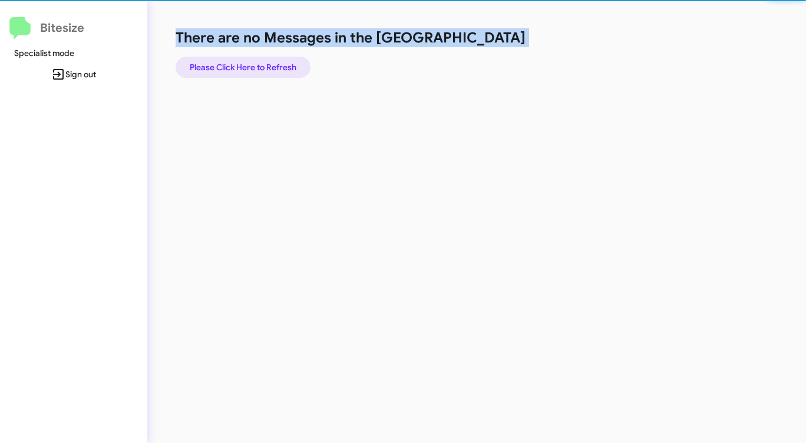
click at [242, 66] on span "Please Click Here to Refresh" at bounding box center [243, 67] width 107 height 21
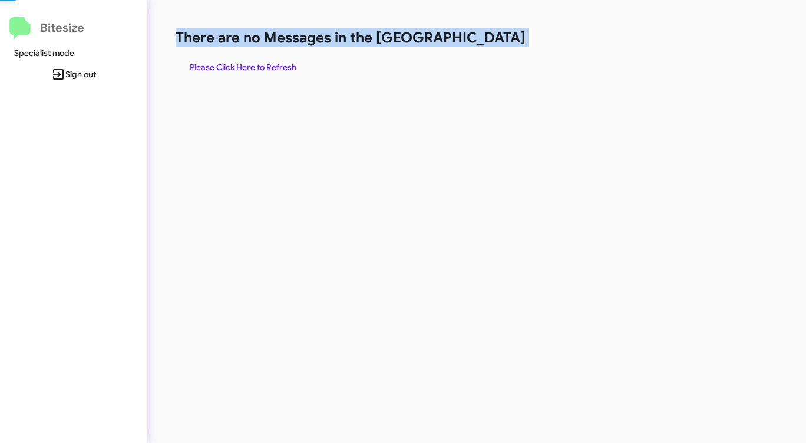
click at [242, 67] on span "Please Click Here to Refresh" at bounding box center [243, 67] width 107 height 21
click at [242, 66] on span "Please Click Here to Refresh" at bounding box center [243, 67] width 107 height 21
